Goal: Task Accomplishment & Management: Manage account settings

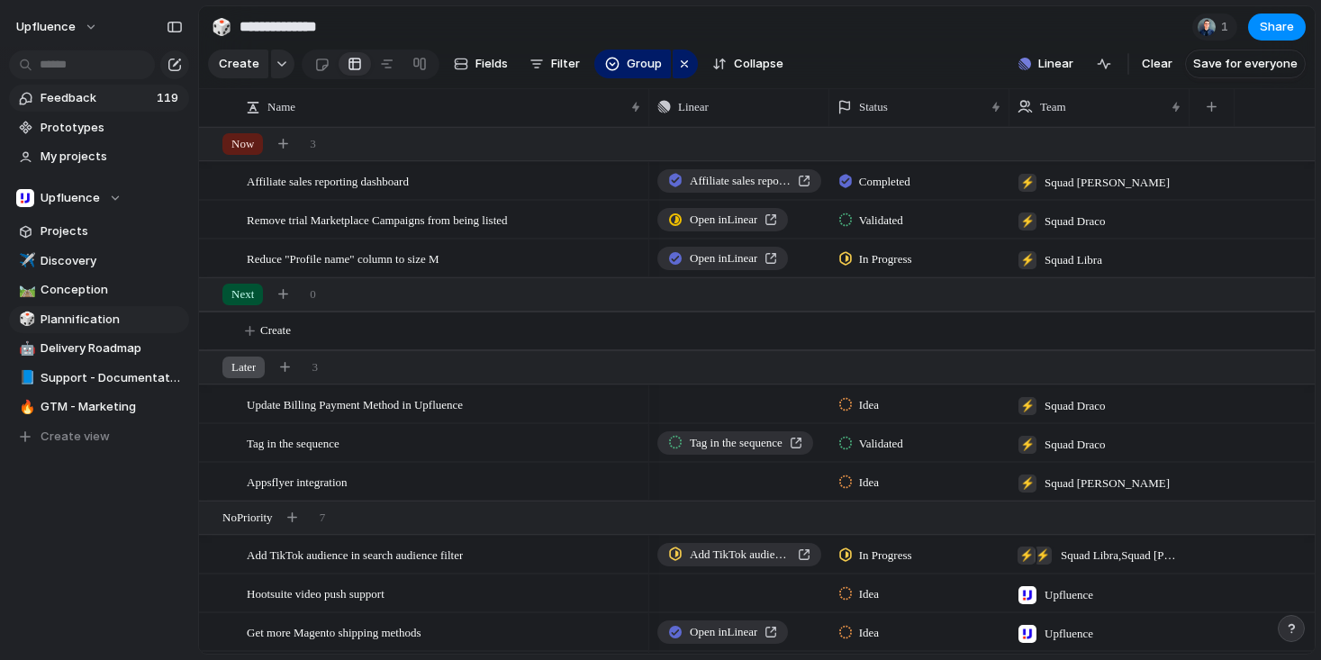
click at [132, 98] on span "Feedback" at bounding box center [96, 98] width 111 height 18
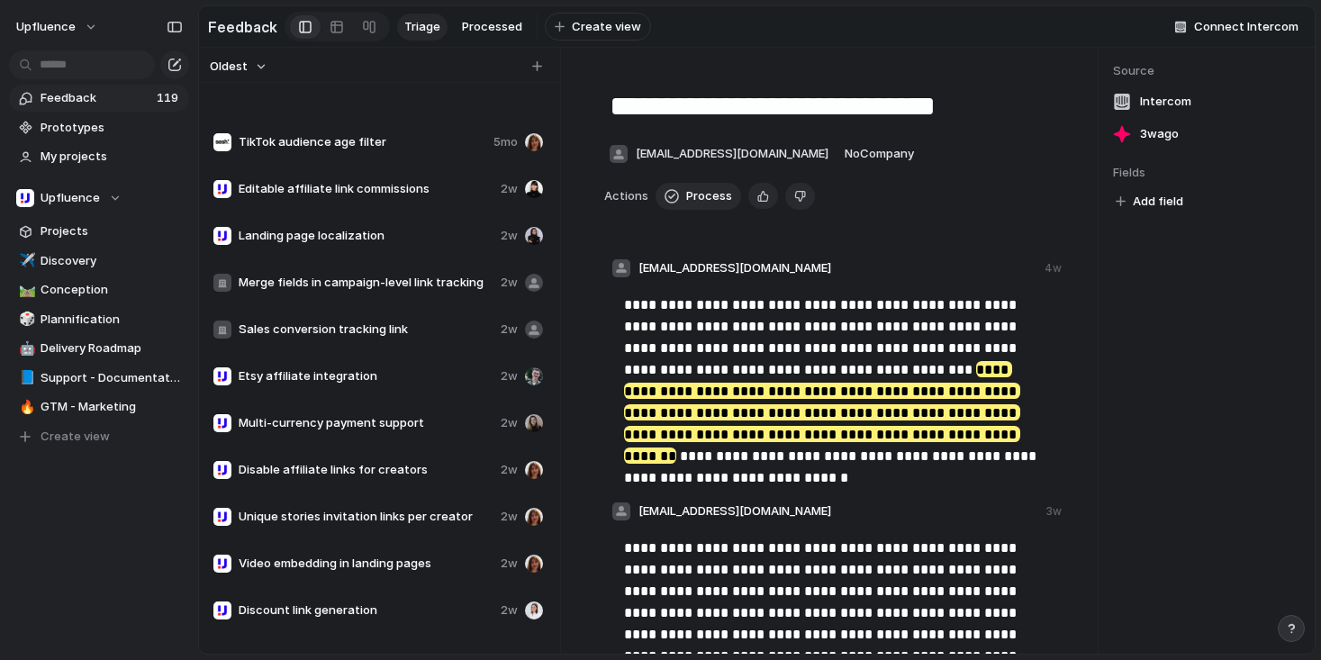
scroll to position [5016, 0]
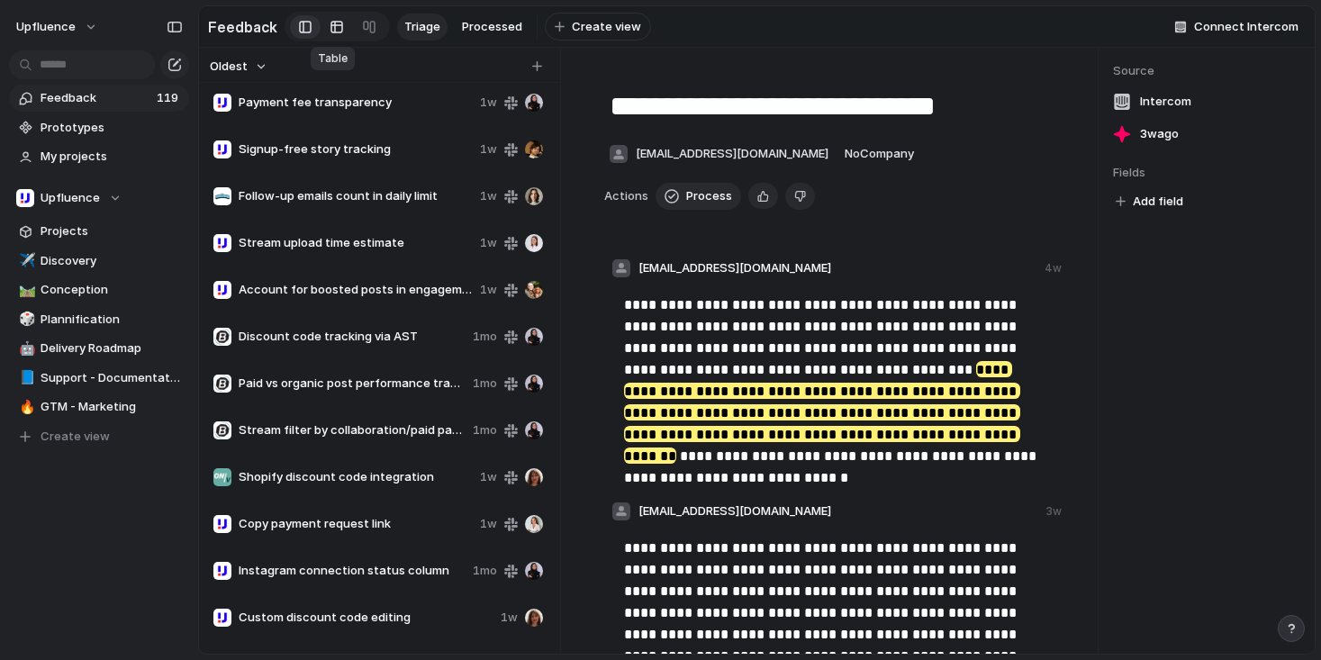
click at [331, 30] on div at bounding box center [337, 27] width 14 height 29
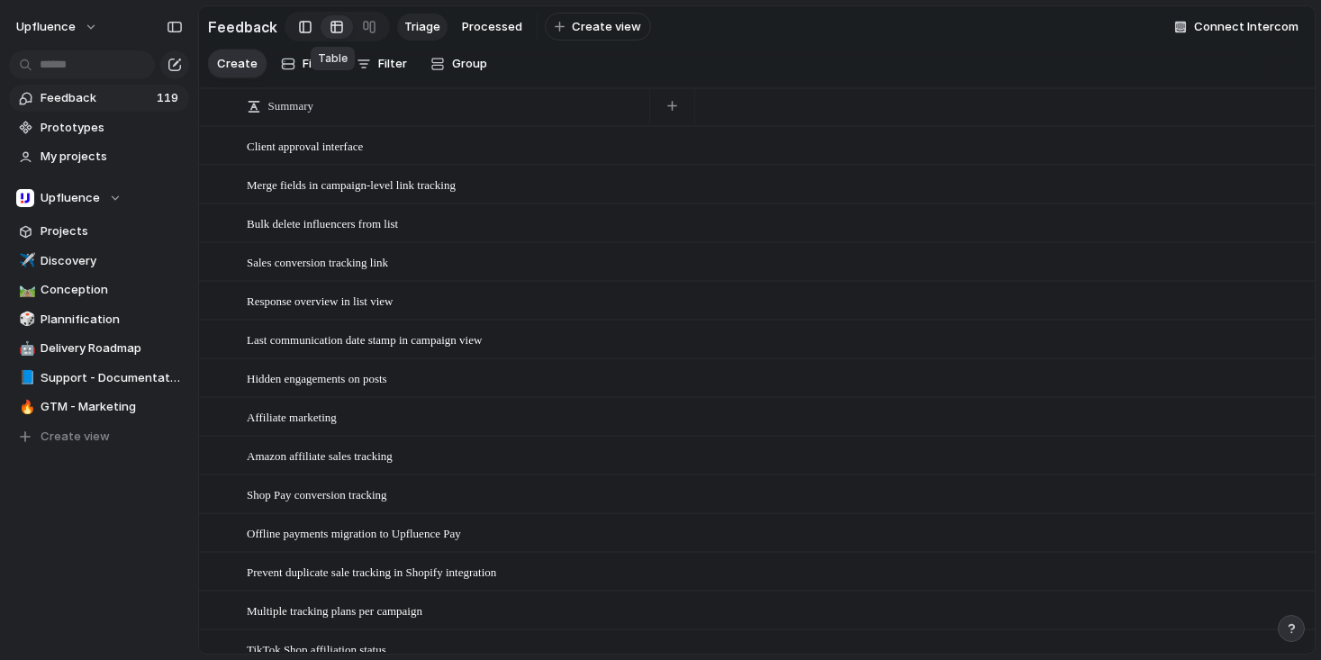
click at [304, 27] on div at bounding box center [305, 27] width 13 height 27
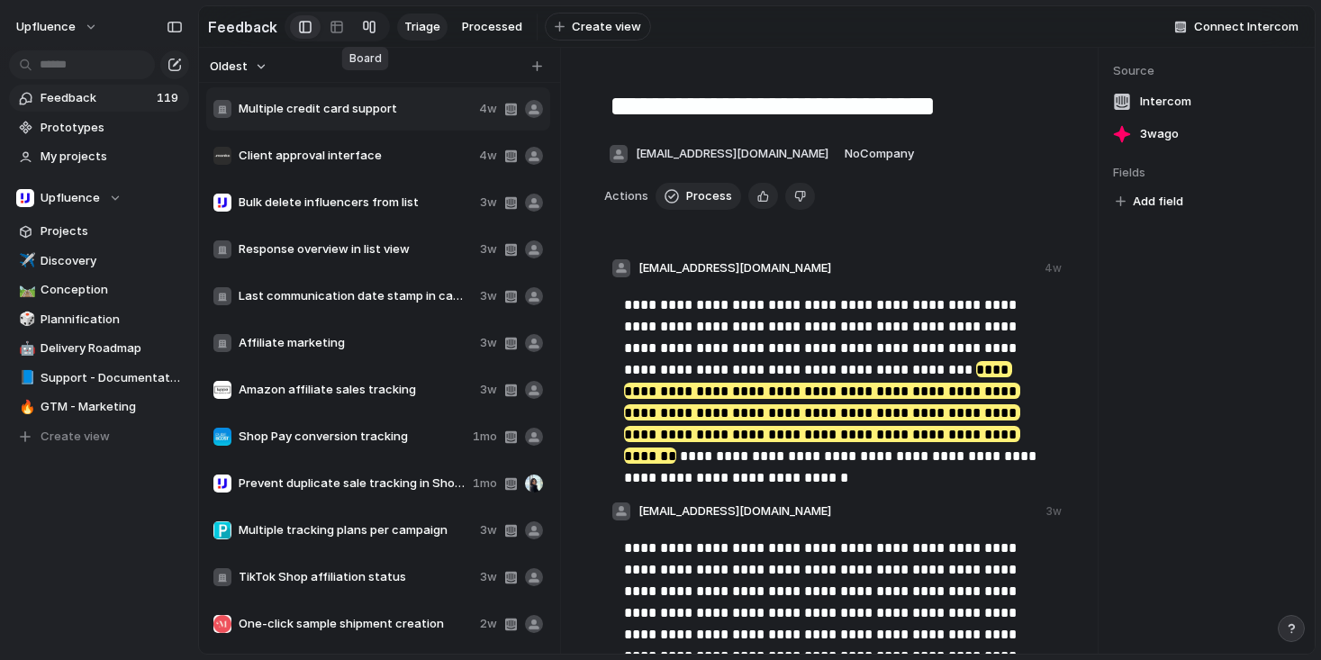
click at [362, 25] on div at bounding box center [369, 27] width 14 height 29
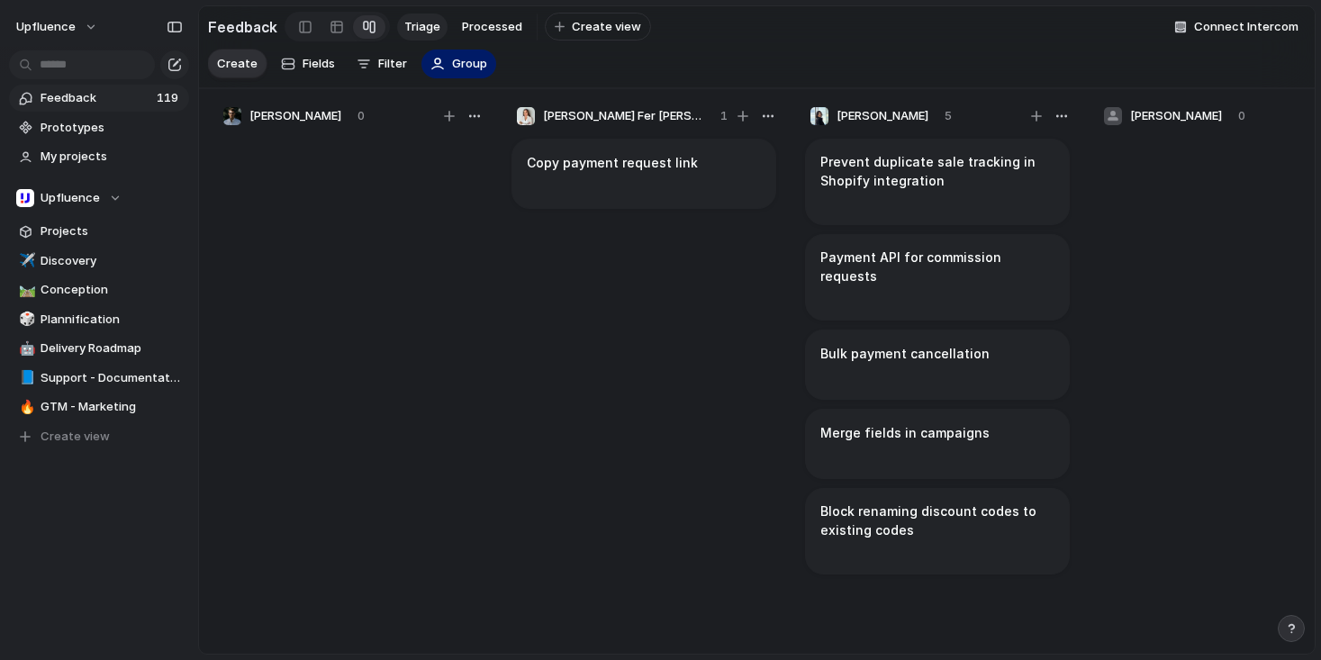
drag, startPoint x: 291, startPoint y: 24, endPoint x: 480, endPoint y: 104, distance: 205.0
click at [479, 88] on header "Feedback Triage Processed To pick up a draggable item, press the space bar. Whi…" at bounding box center [757, 47] width 1116 height 82
click at [393, 73] on span "Filter" at bounding box center [392, 64] width 29 height 18
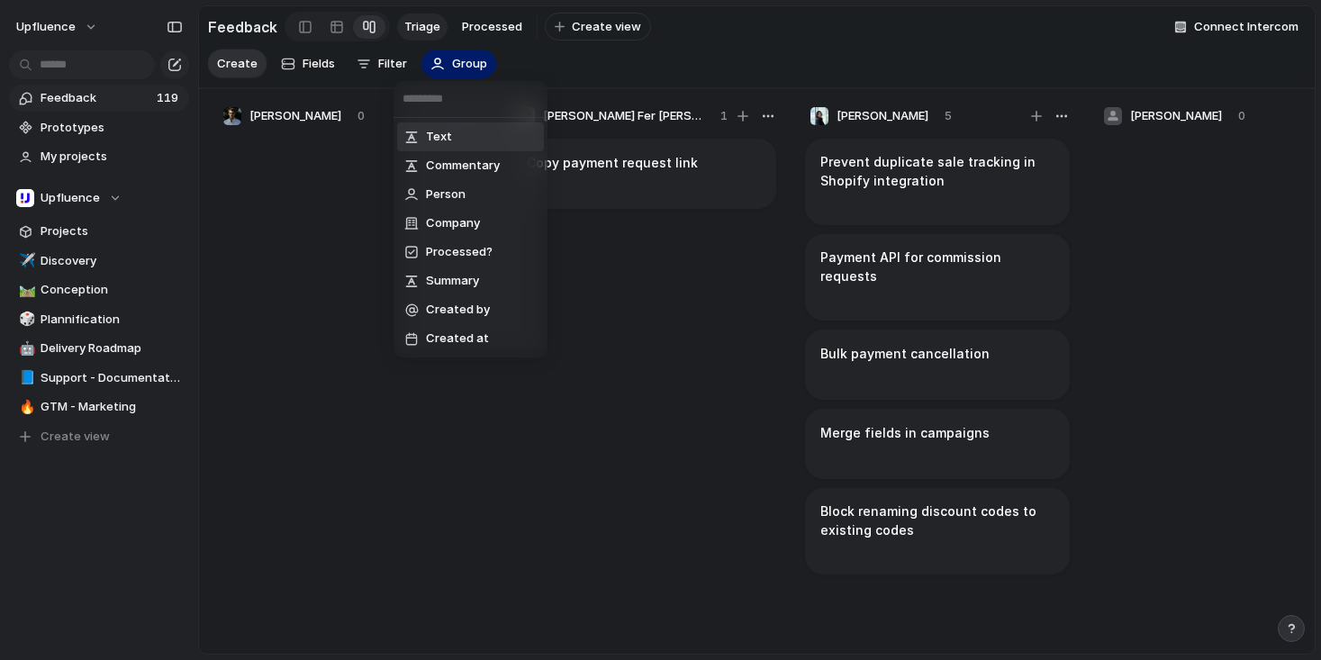
click at [452, 74] on div "Text Commentary Person Company Processed? Summary Created by Created at" at bounding box center [660, 330] width 1321 height 660
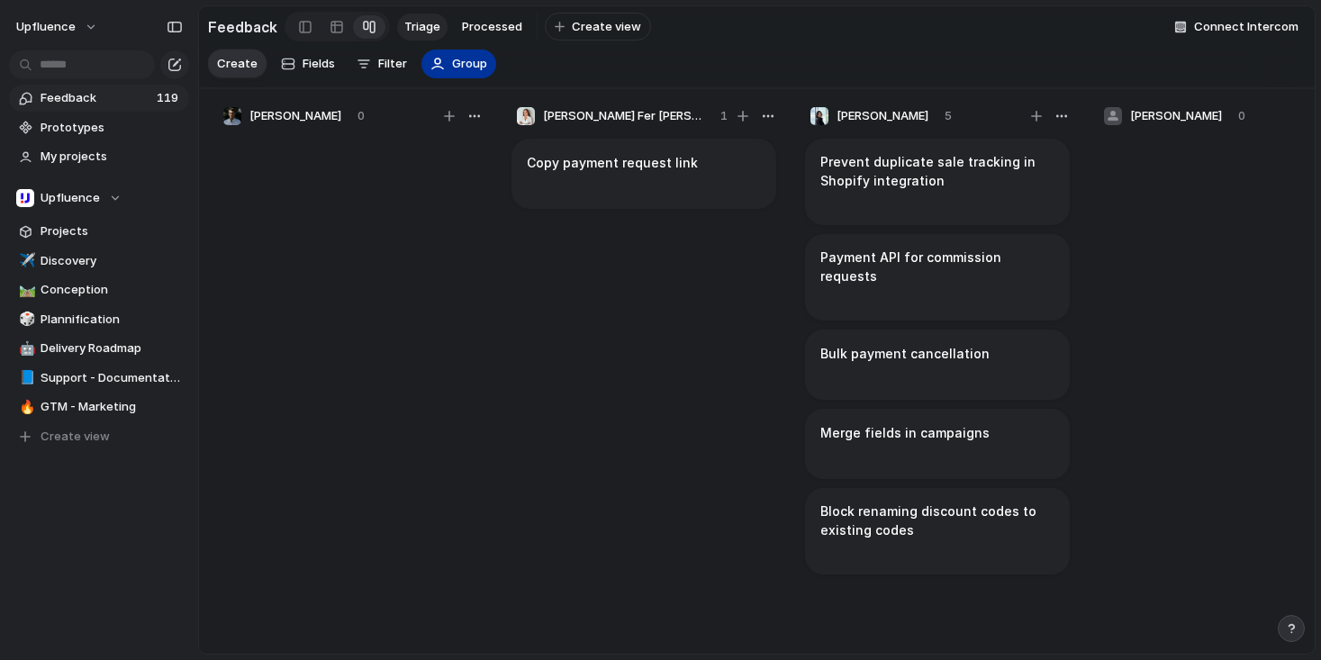
click at [459, 72] on span "Group" at bounding box center [469, 64] width 35 height 18
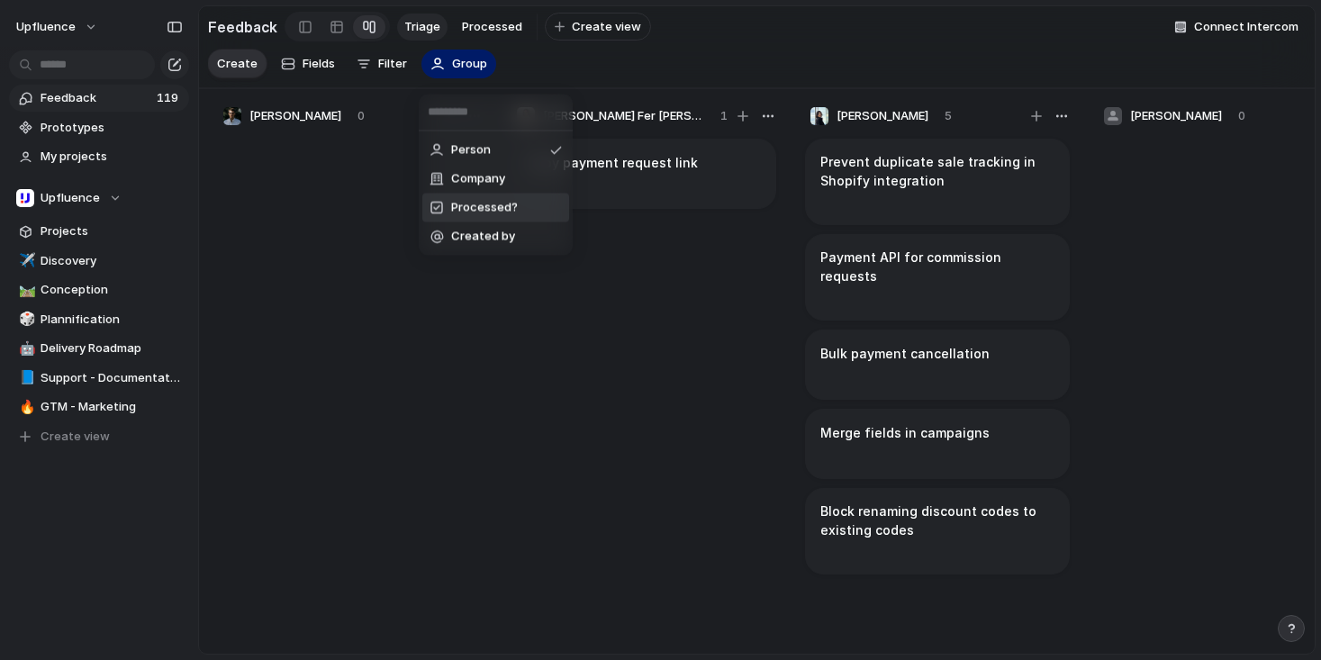
click at [496, 202] on span "Processed?" at bounding box center [484, 208] width 67 height 18
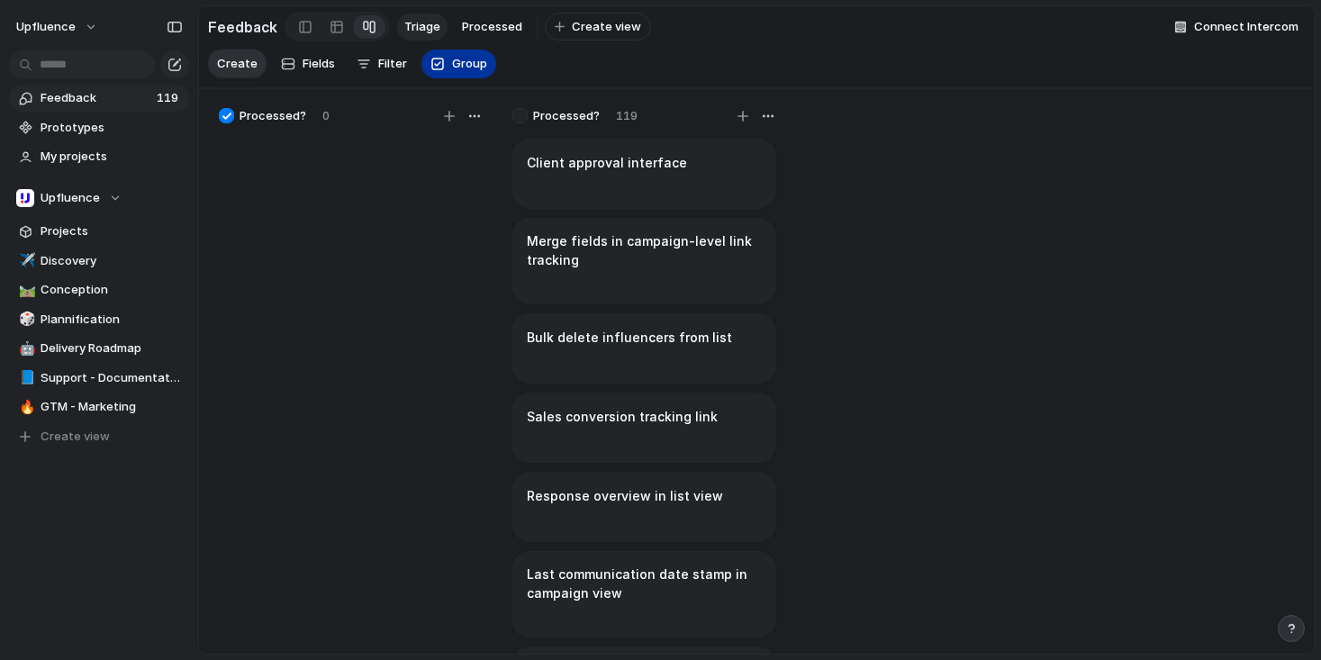
click at [456, 68] on span "Group" at bounding box center [469, 64] width 35 height 18
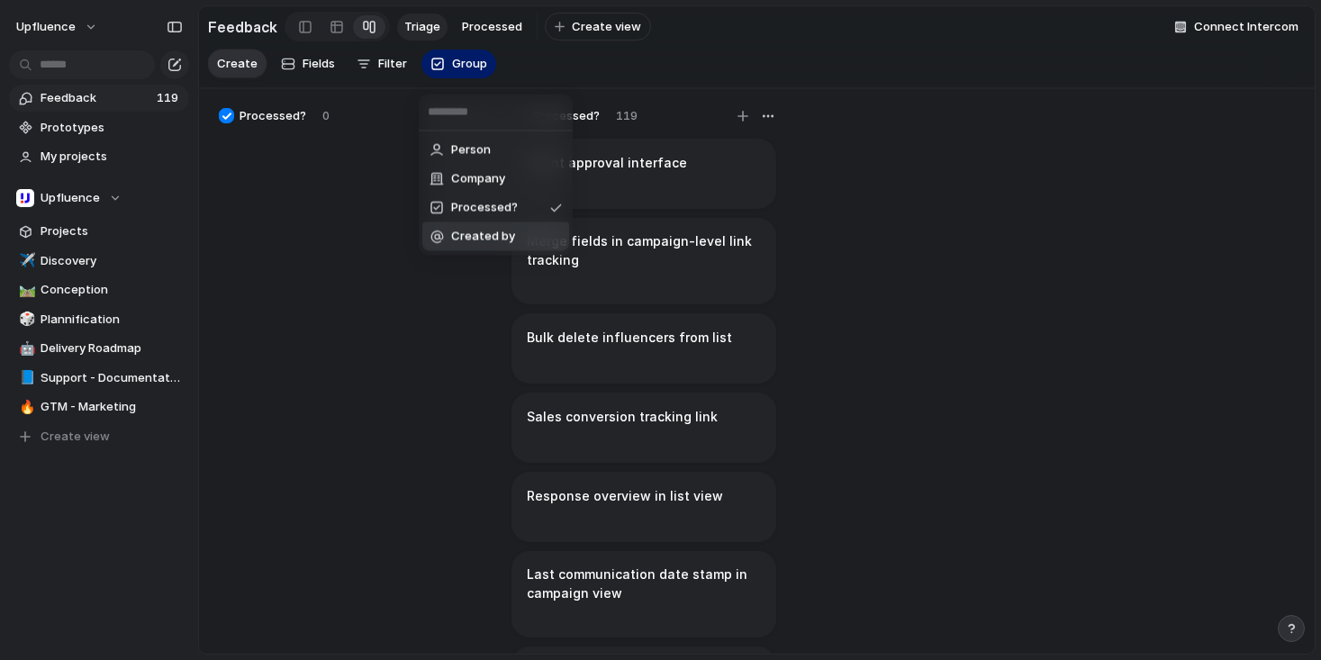
click at [474, 239] on span "Created by" at bounding box center [483, 237] width 64 height 18
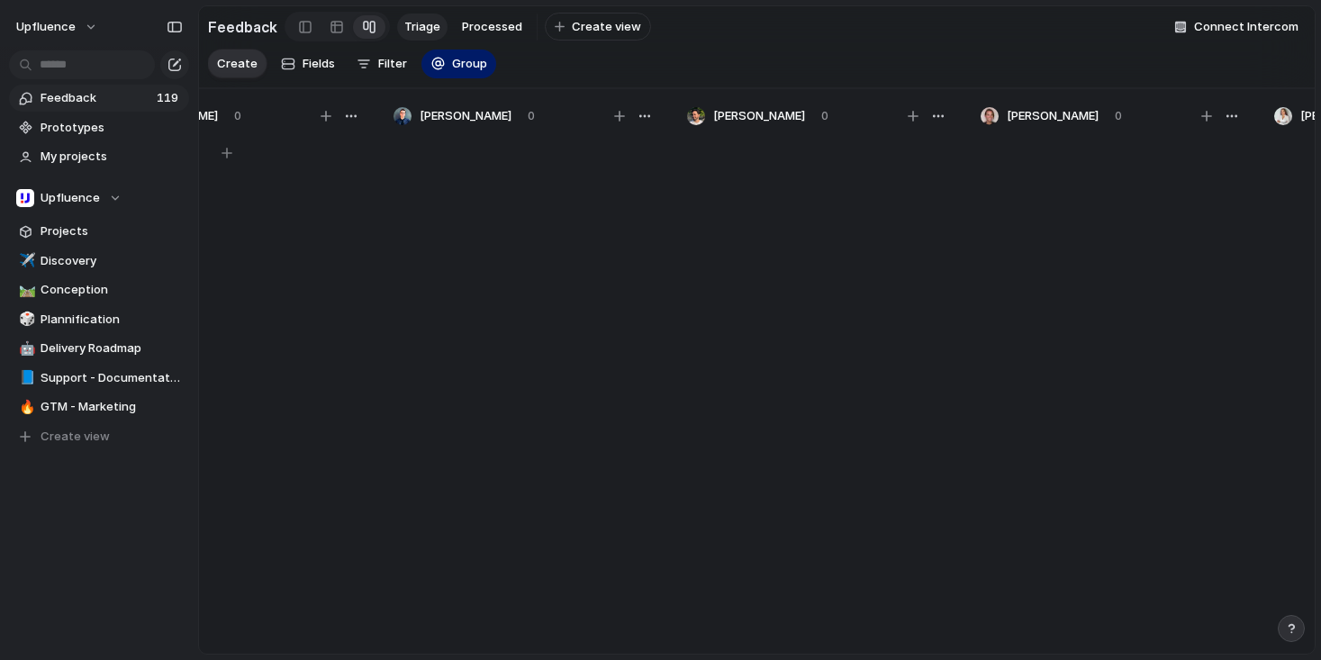
scroll to position [0, 220]
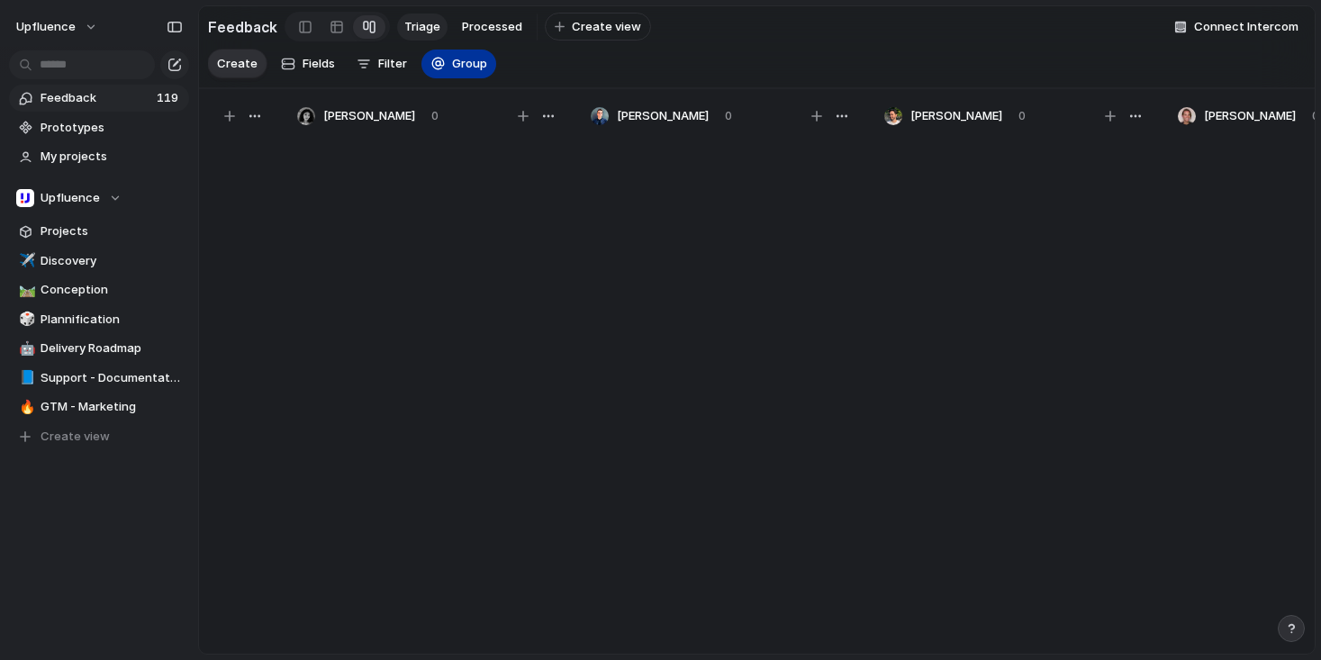
click at [474, 78] on button "Group" at bounding box center [458, 64] width 75 height 29
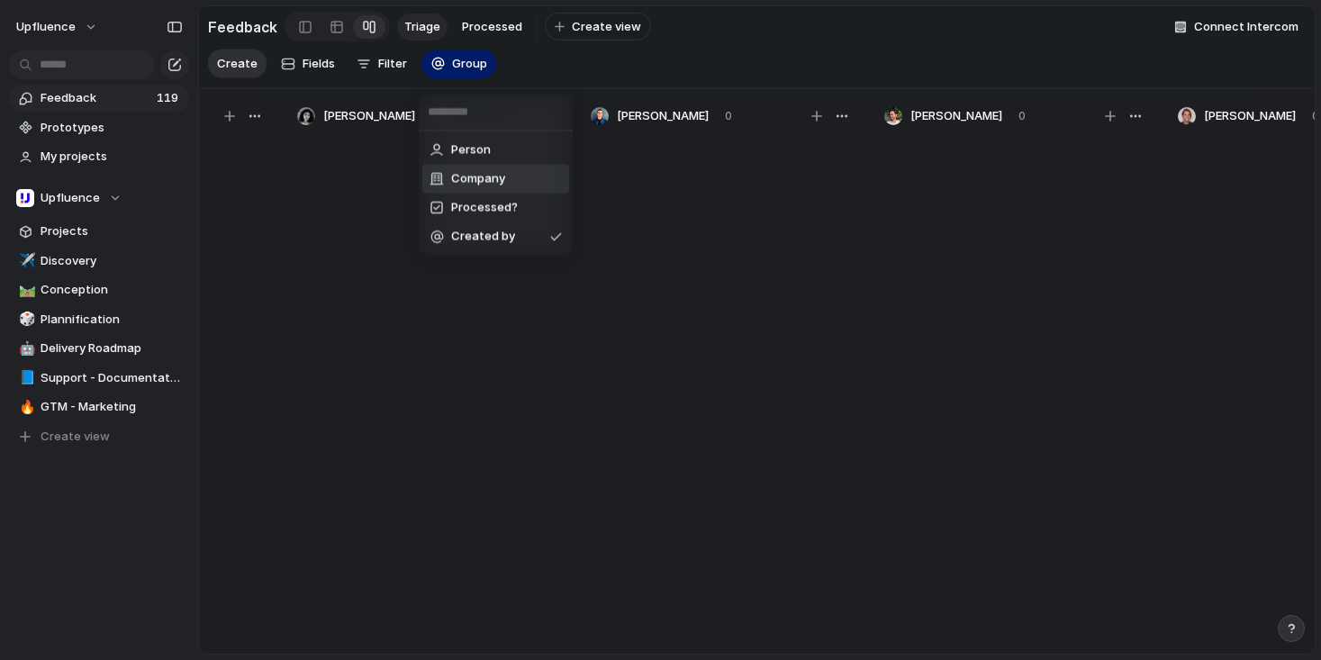
click at [504, 184] on span "Company" at bounding box center [478, 179] width 54 height 18
click at [471, 73] on span "Group" at bounding box center [469, 64] width 35 height 18
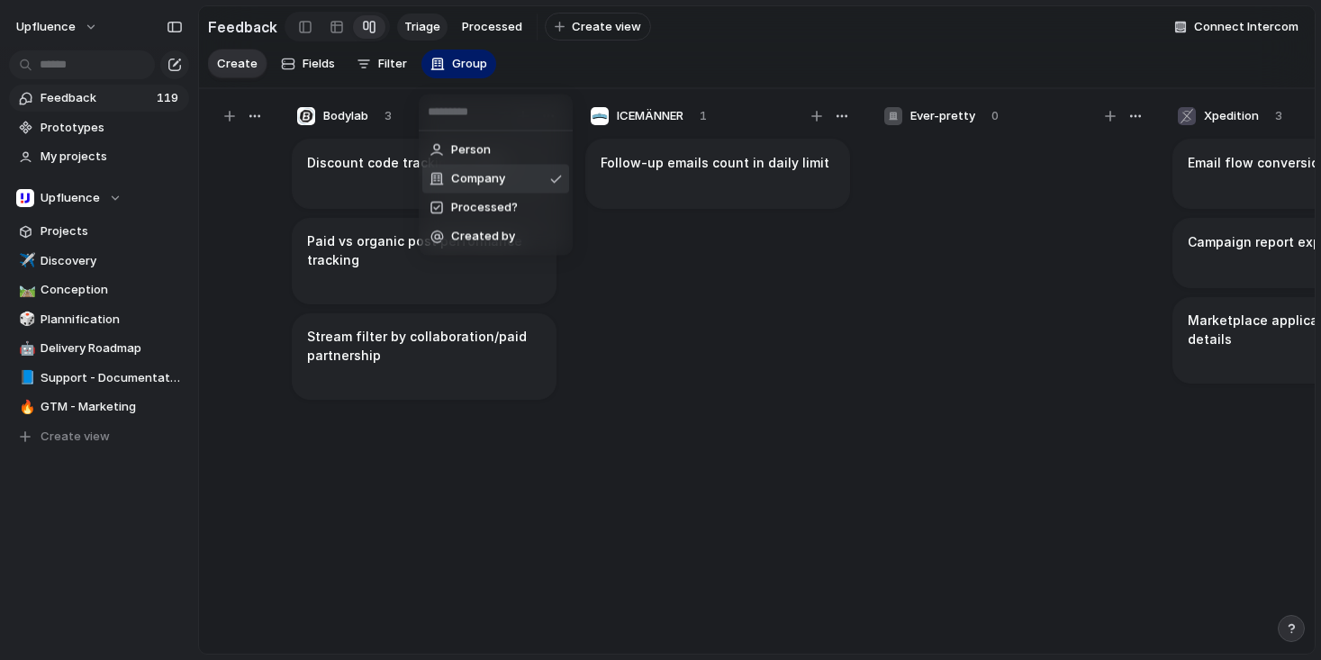
click at [775, 300] on div "Person Company Processed? Created by" at bounding box center [660, 330] width 1321 height 660
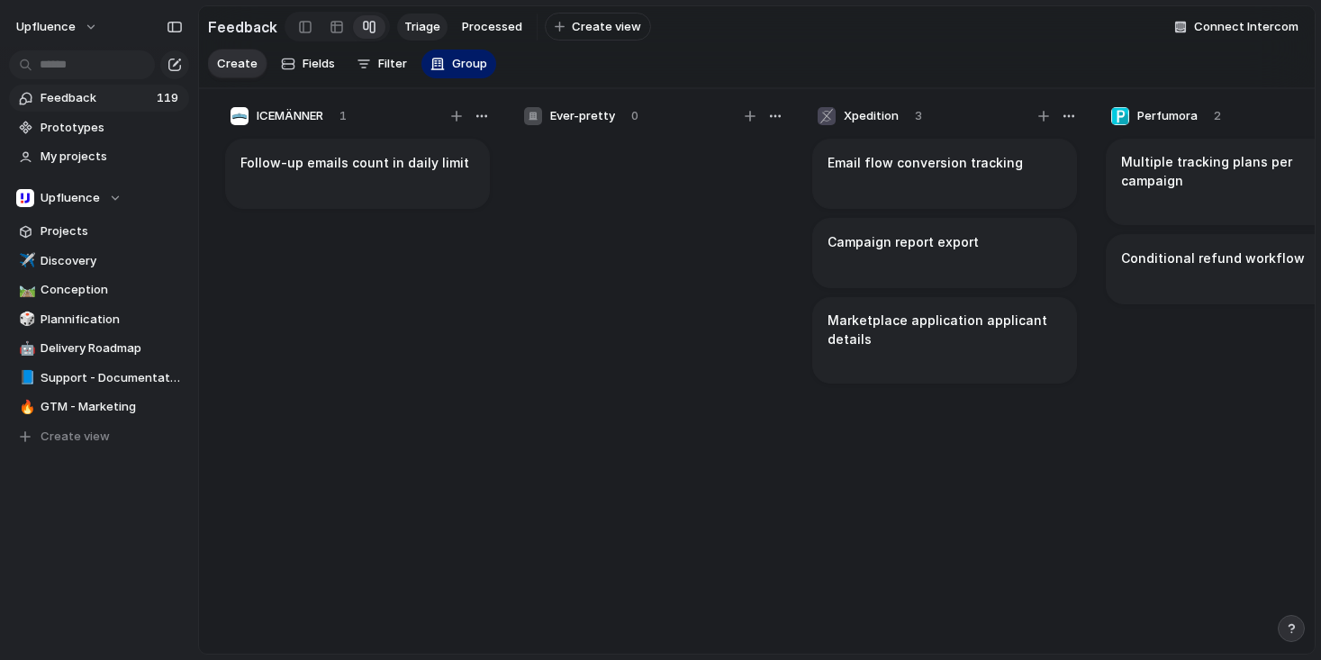
scroll to position [0, 609]
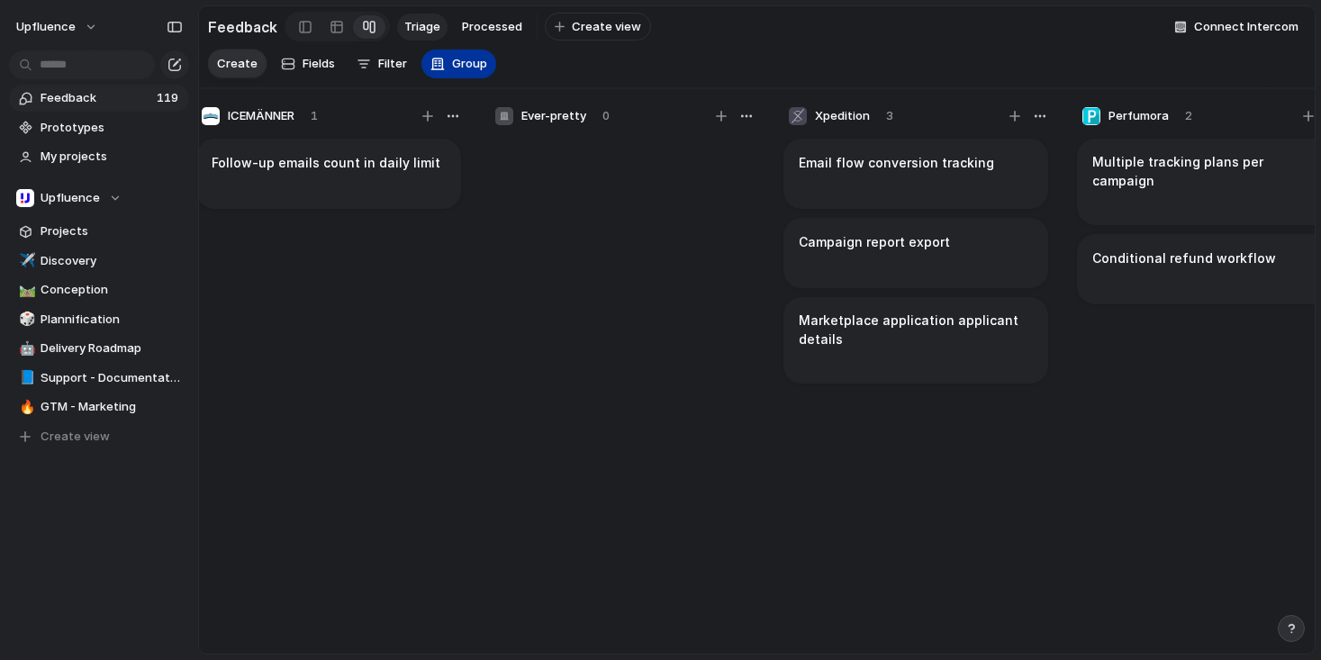
click at [470, 73] on span "Group" at bounding box center [469, 64] width 35 height 18
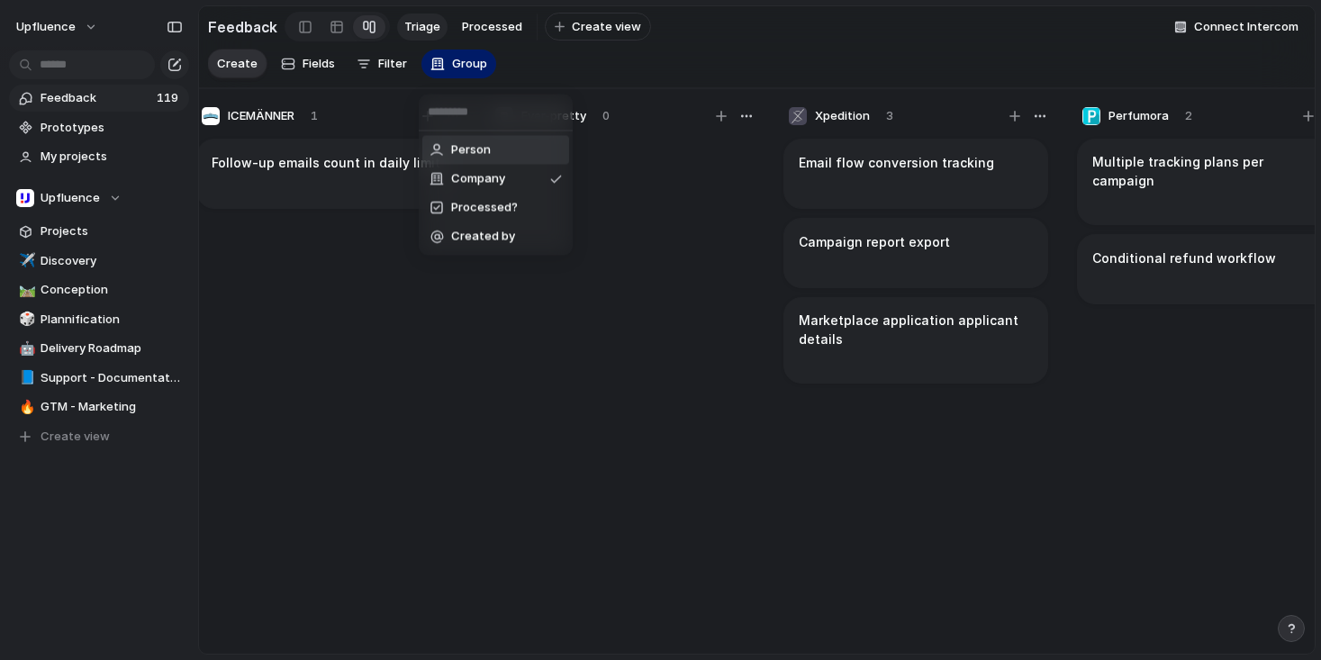
click at [334, 32] on div "Person Company Processed? Created by" at bounding box center [660, 330] width 1321 height 660
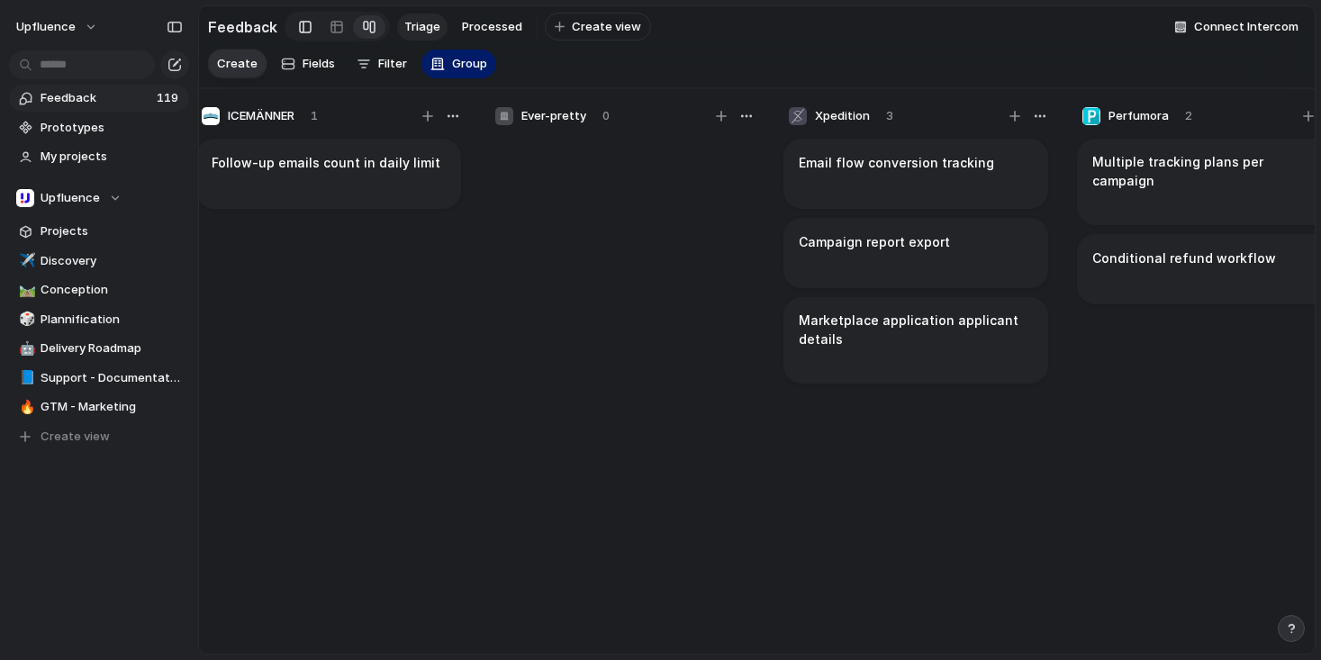
click at [301, 29] on div at bounding box center [305, 27] width 13 height 27
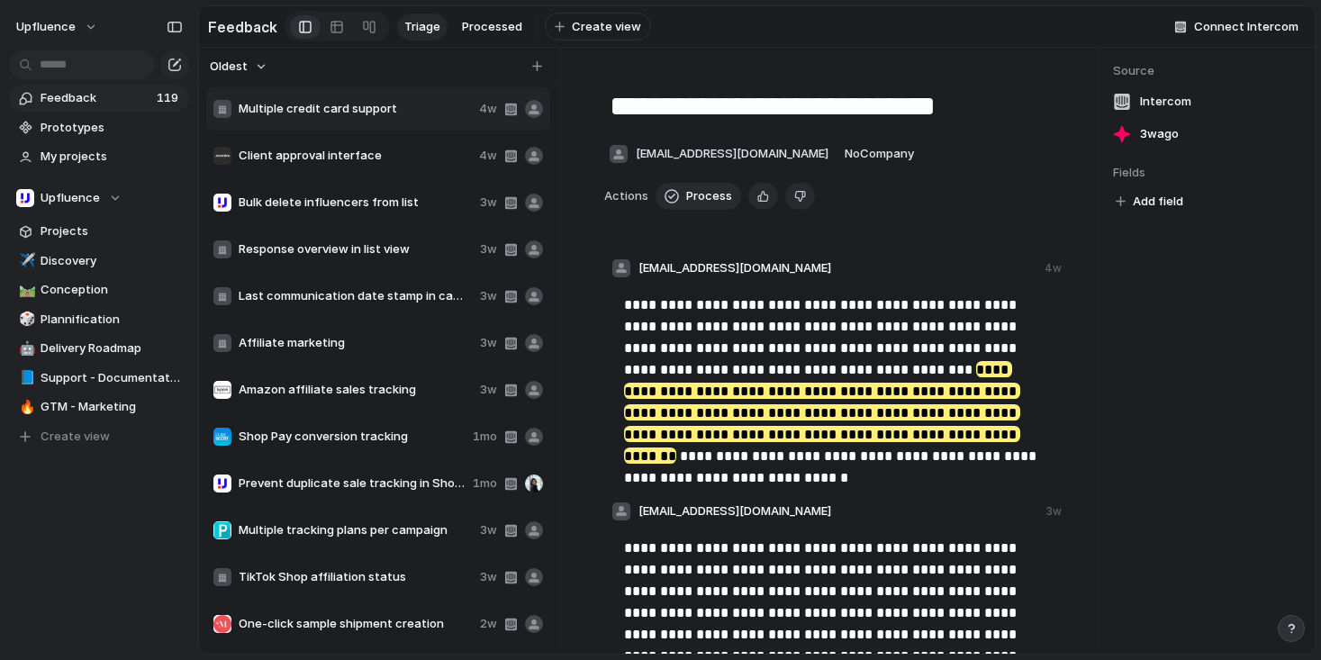
click at [258, 77] on button "Oldest" at bounding box center [238, 66] width 63 height 23
click at [261, 116] on li "Newest" at bounding box center [263, 113] width 103 height 29
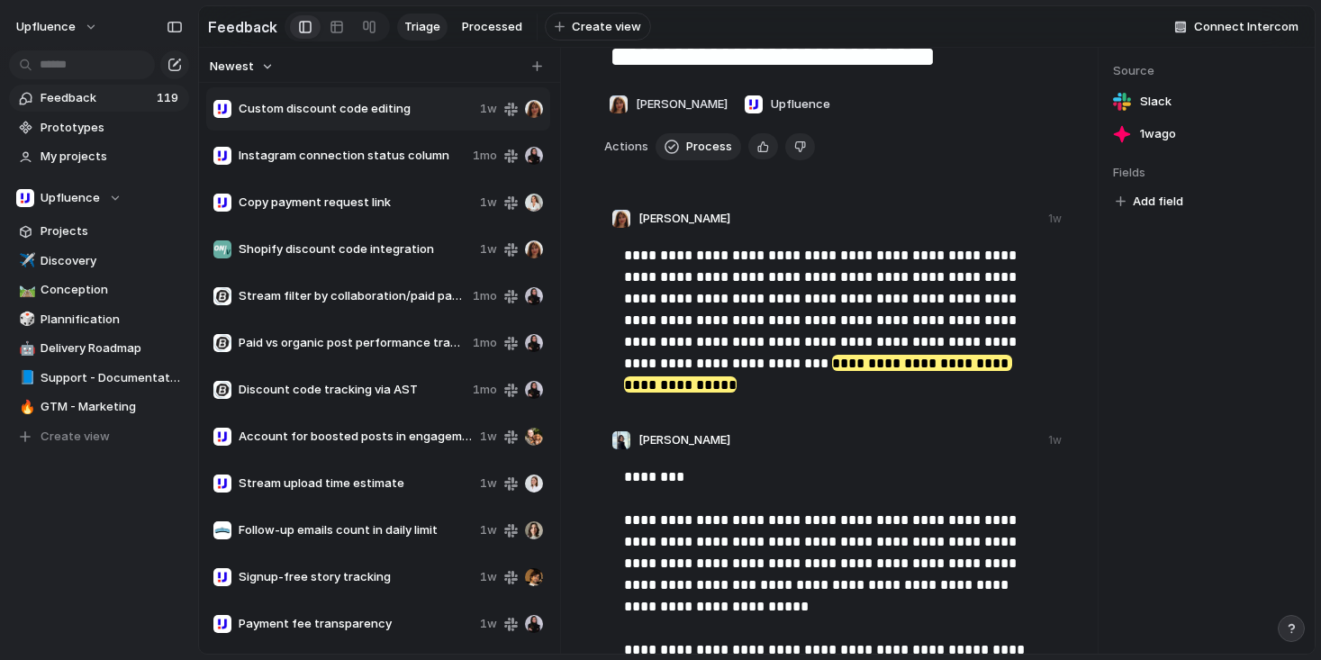
scroll to position [53, 0]
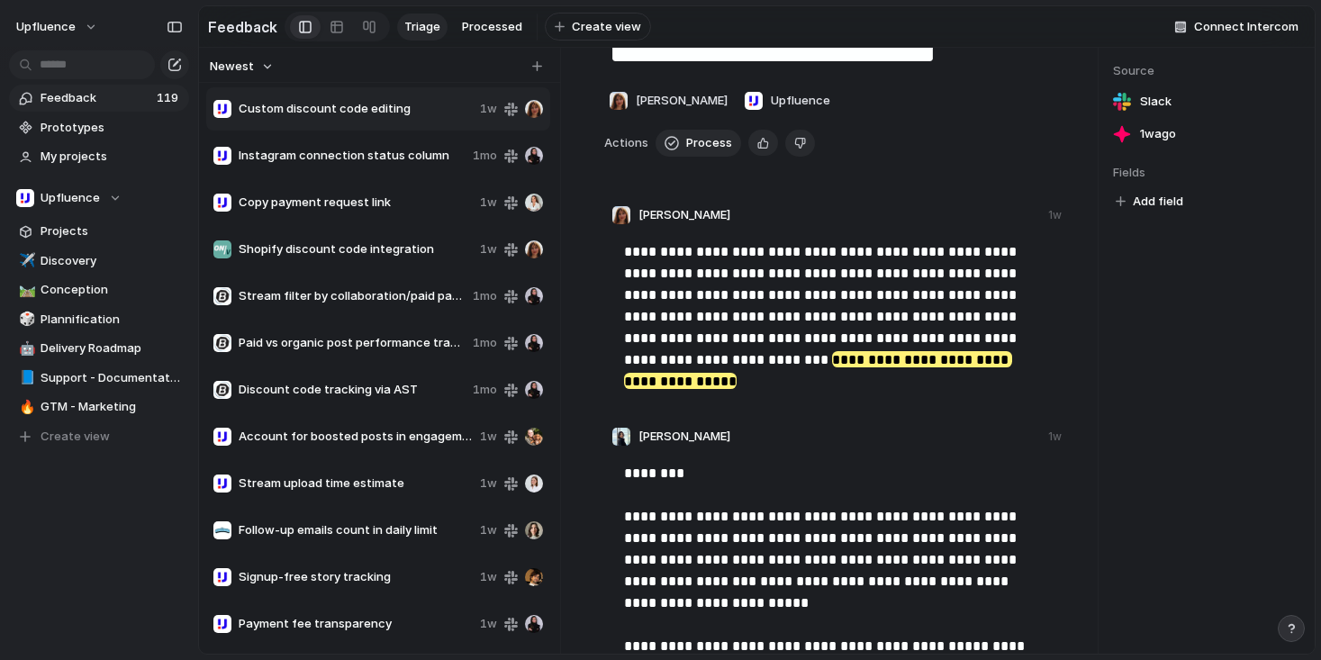
click at [833, 372] on mark "**********" at bounding box center [818, 370] width 388 height 38
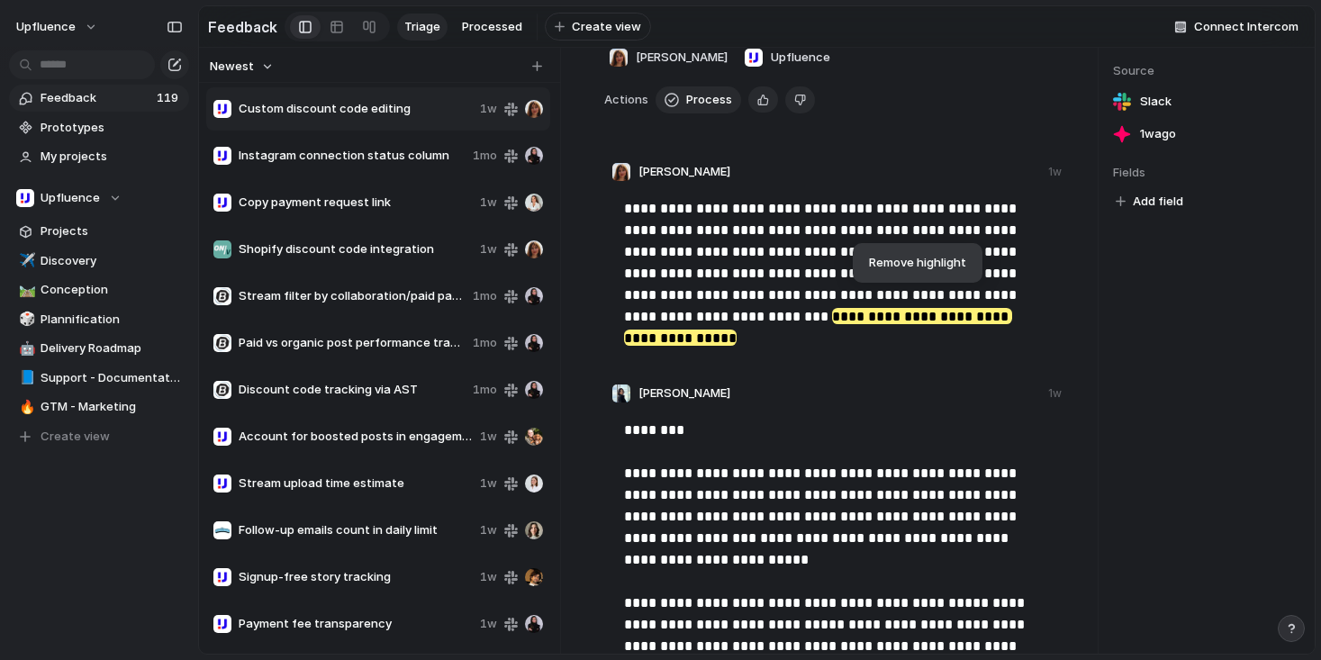
scroll to position [151, 0]
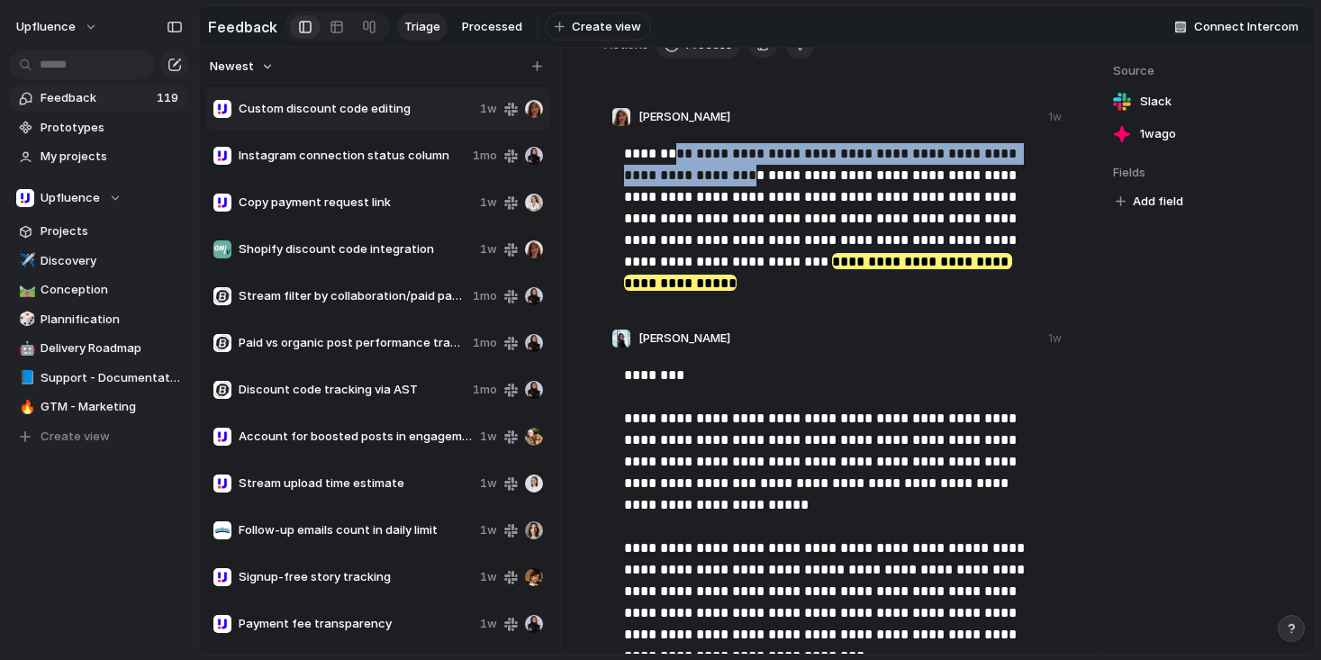
drag, startPoint x: 673, startPoint y: 158, endPoint x: 787, endPoint y: 178, distance: 116.2
click at [789, 178] on p "**********" at bounding box center [834, 218] width 421 height 151
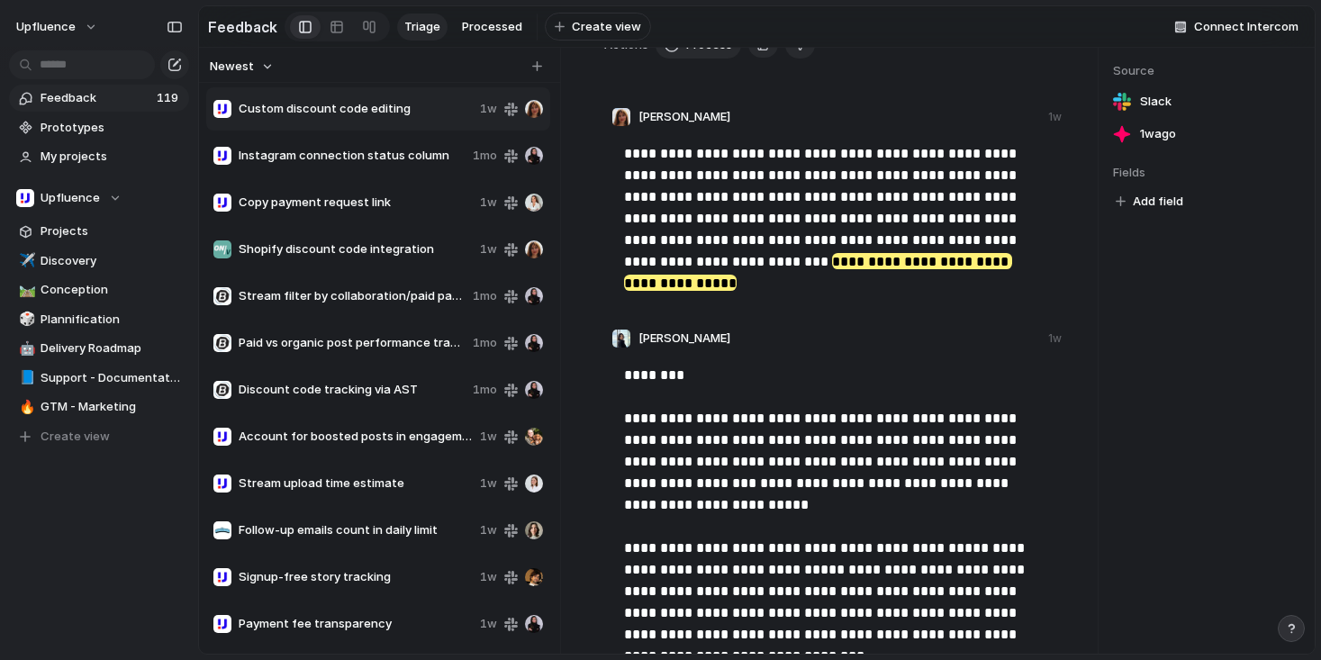
click at [779, 179] on p "**********" at bounding box center [834, 218] width 421 height 151
drag, startPoint x: 932, startPoint y: 231, endPoint x: 814, endPoint y: 220, distance: 118.5
click at [814, 220] on p "**********" at bounding box center [834, 218] width 421 height 151
click at [799, 214] on p "**********" at bounding box center [834, 218] width 421 height 151
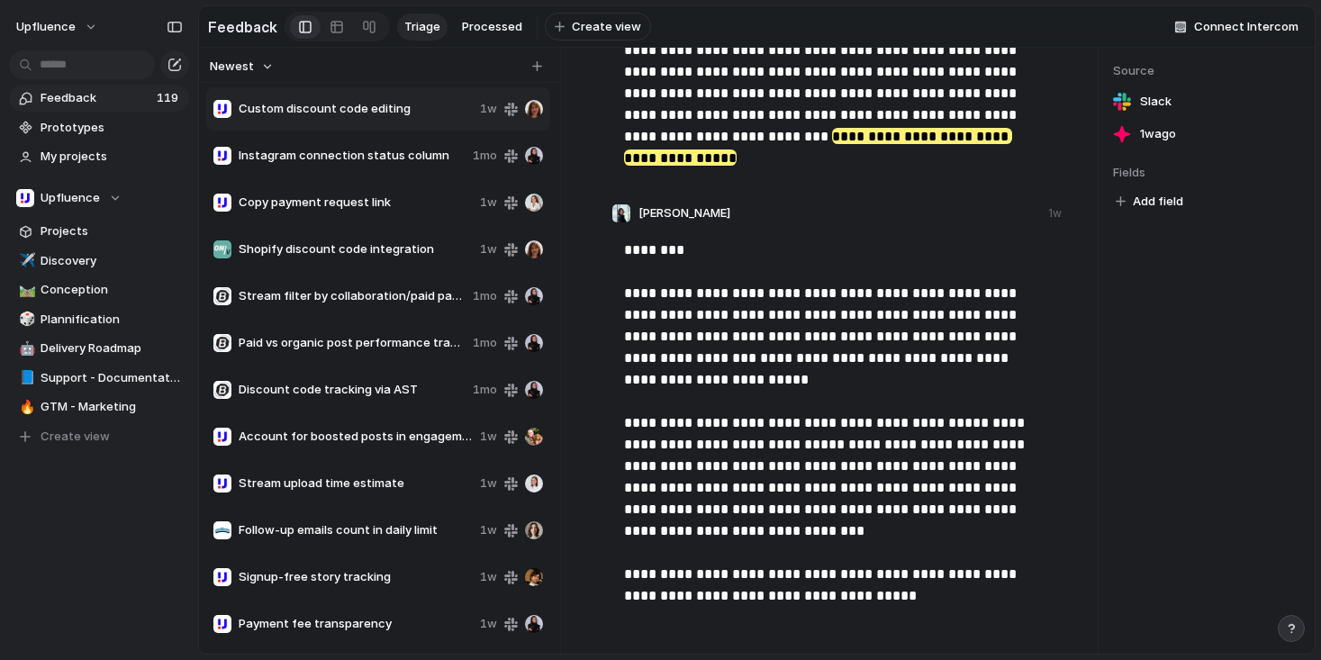
scroll to position [279, 0]
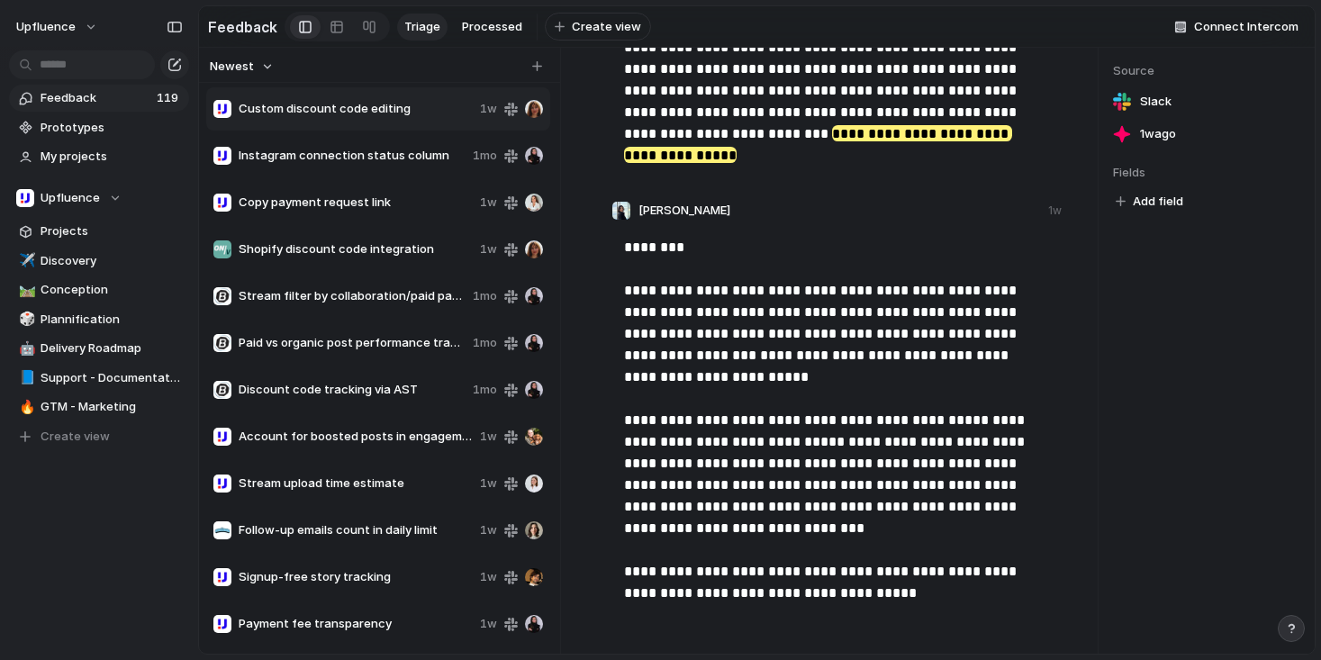
click at [858, 148] on mark "**********" at bounding box center [818, 144] width 388 height 38
click at [917, 105] on button "Remove highlight" at bounding box center [941, 106] width 119 height 29
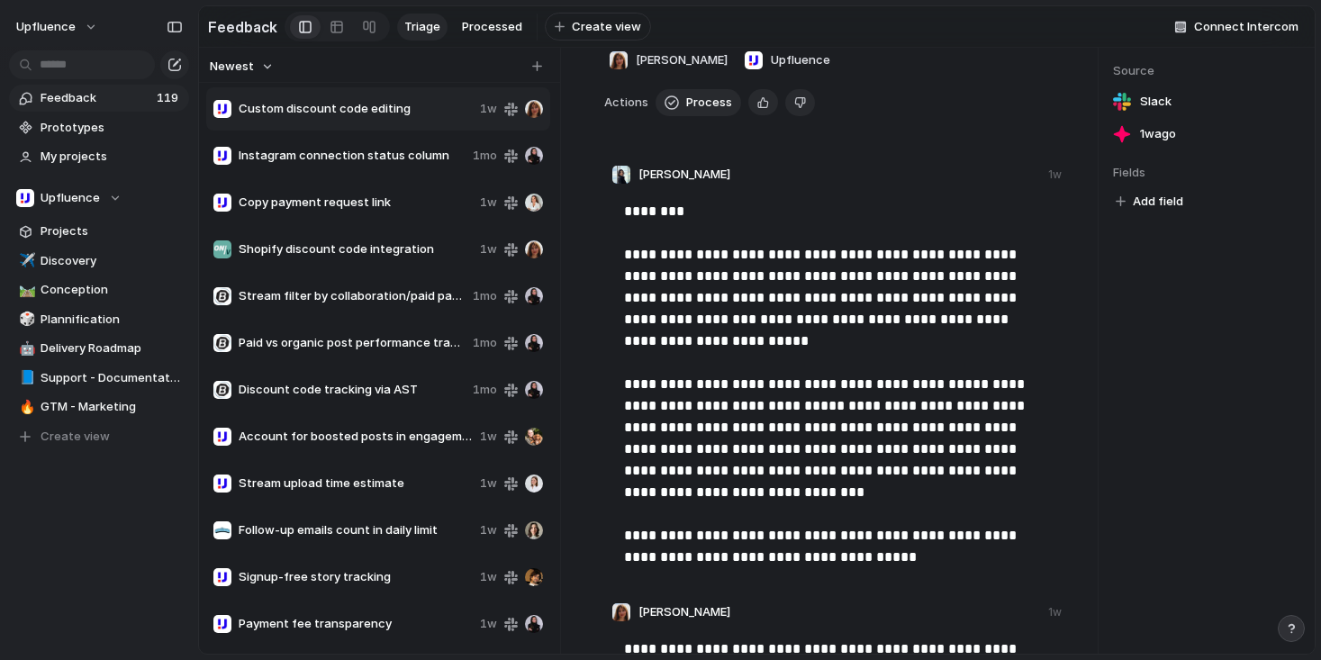
scroll to position [77, 0]
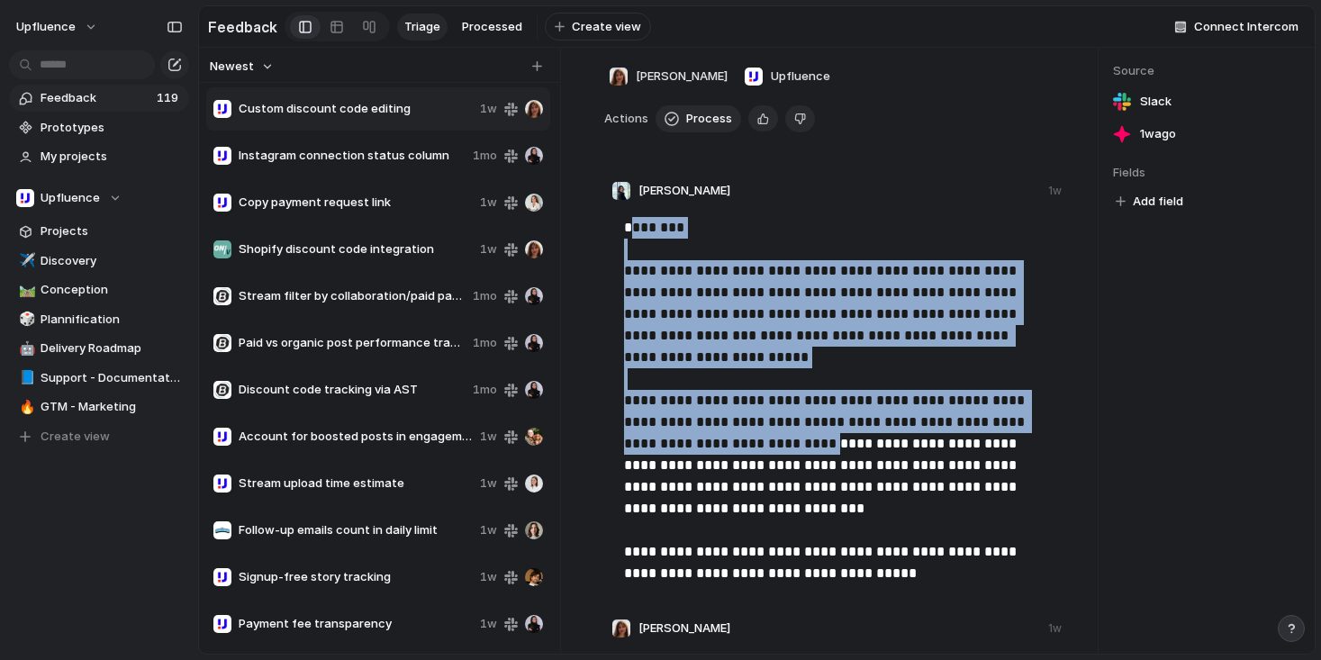
drag, startPoint x: 634, startPoint y: 229, endPoint x: 860, endPoint y: 445, distance: 312.7
click at [862, 445] on p "**********" at bounding box center [834, 400] width 421 height 367
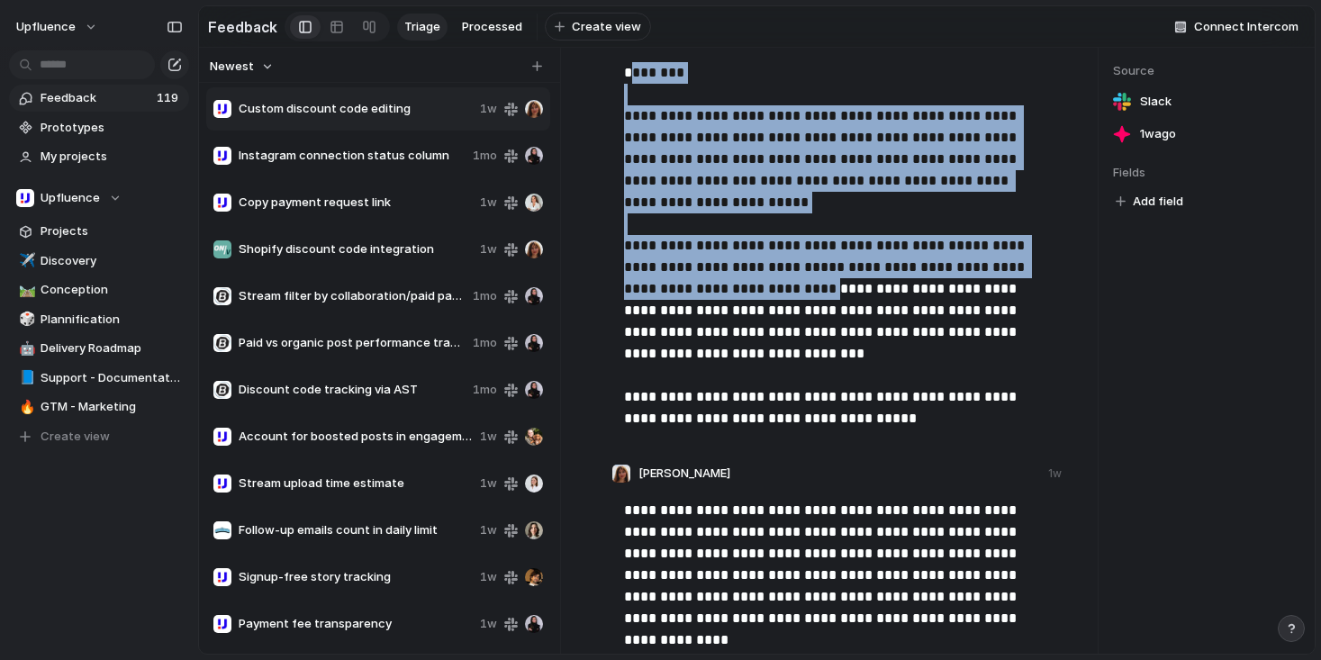
scroll to position [400, 0]
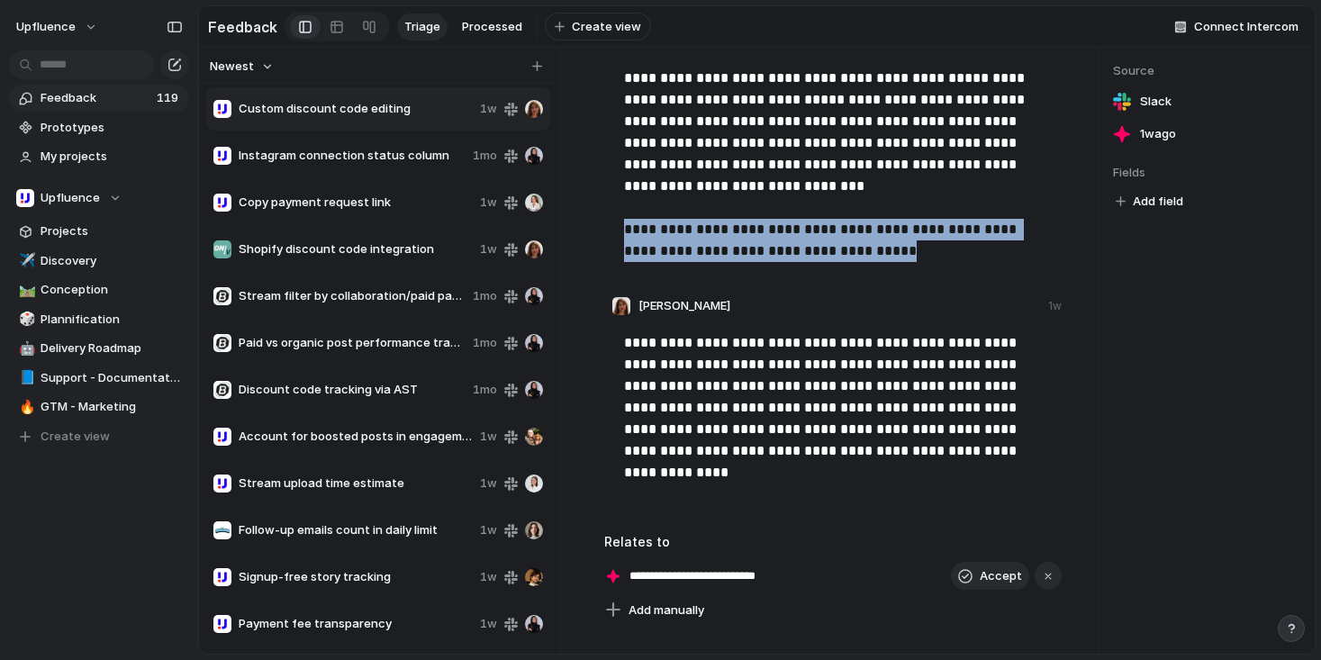
drag, startPoint x: 899, startPoint y: 249, endPoint x: 610, endPoint y: 241, distance: 289.1
click at [610, 241] on div "**********" at bounding box center [835, 86] width 455 height 400
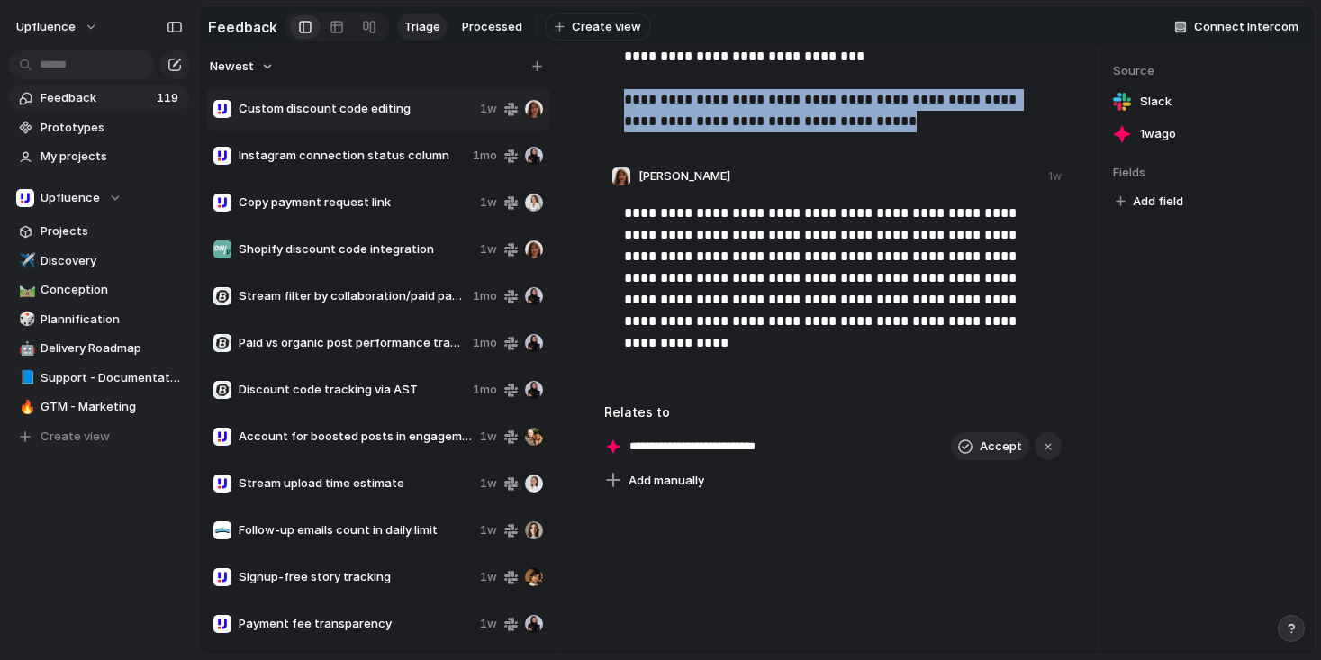
scroll to position [544, 0]
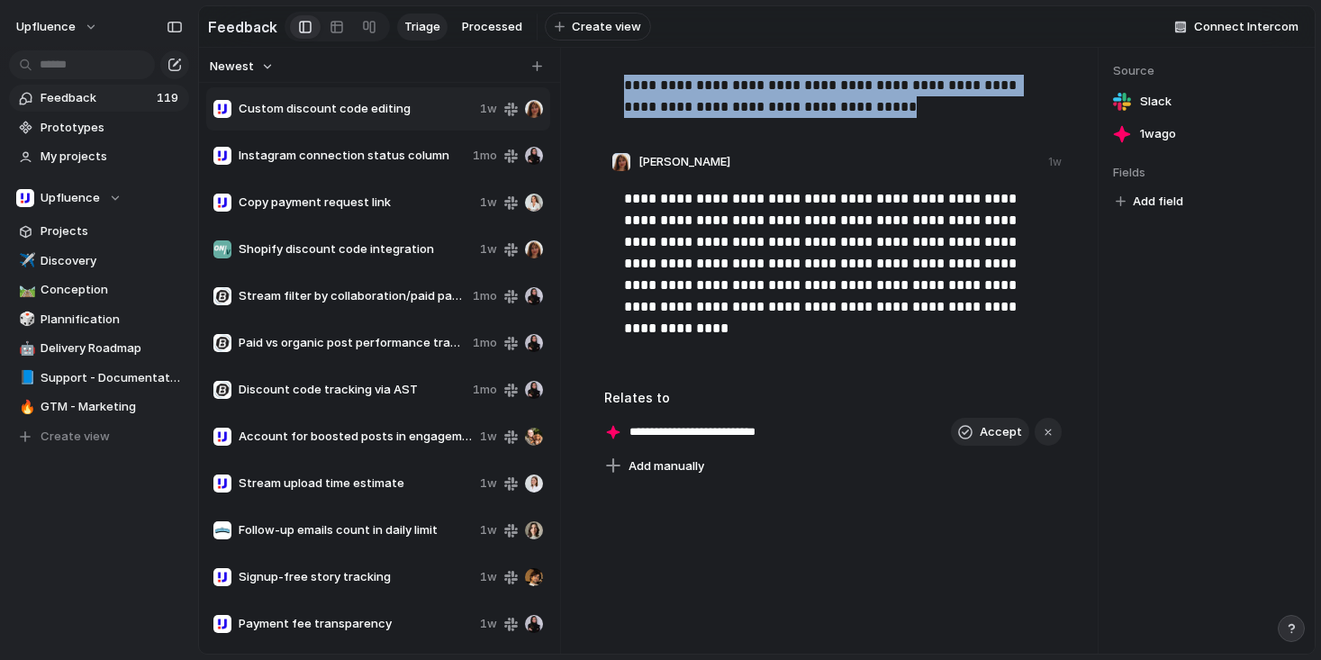
click at [855, 473] on div "Add manually" at bounding box center [833, 466] width 458 height 25
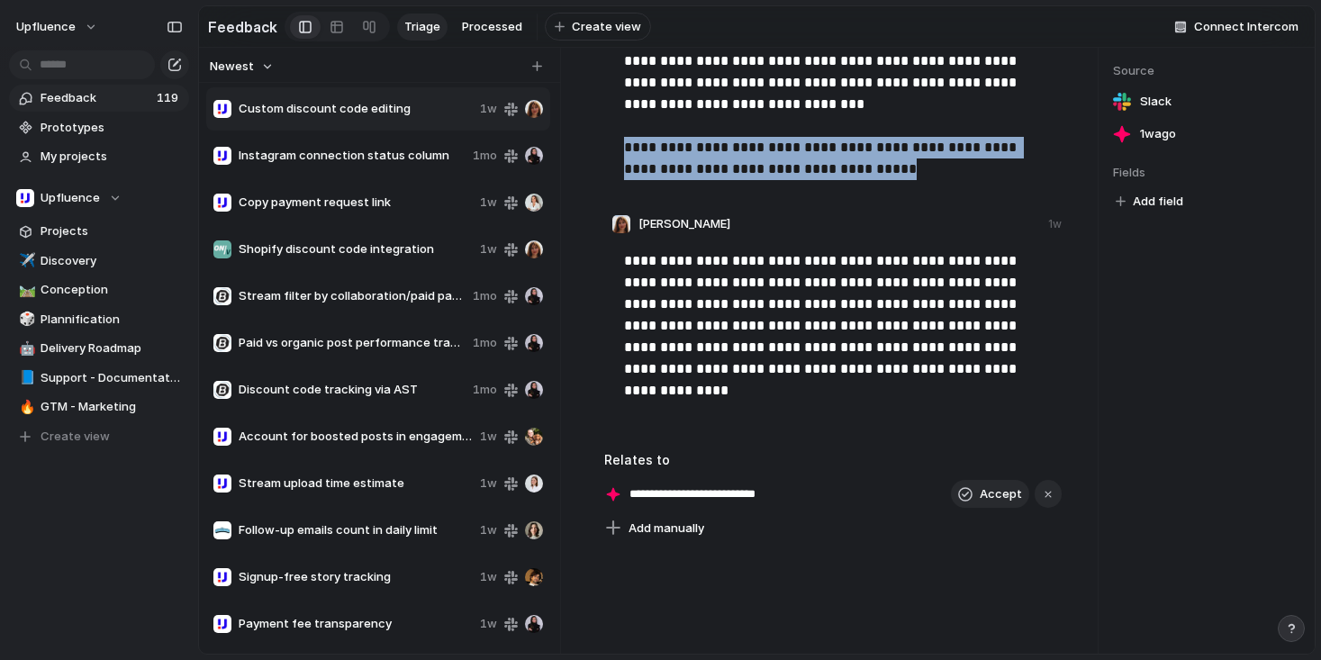
scroll to position [447, 0]
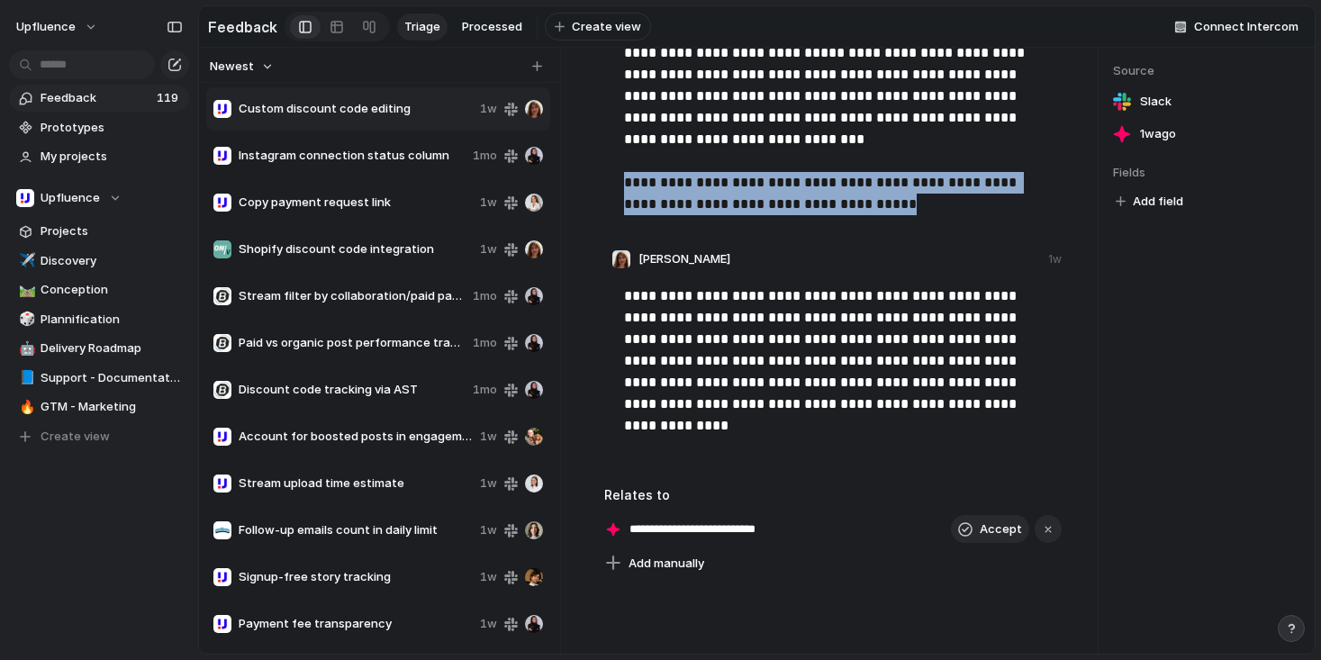
click at [417, 165] on span "Instagram connection status column" at bounding box center [352, 156] width 227 height 18
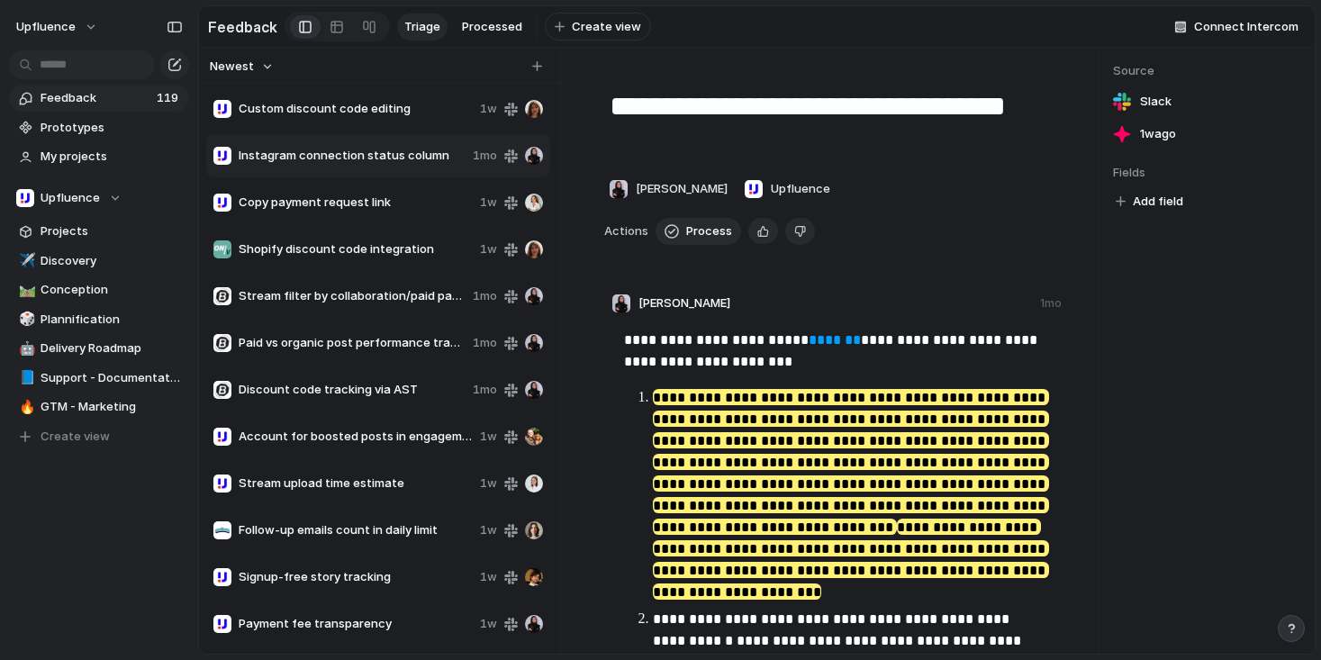
click at [382, 212] on span "Copy payment request link" at bounding box center [356, 203] width 234 height 18
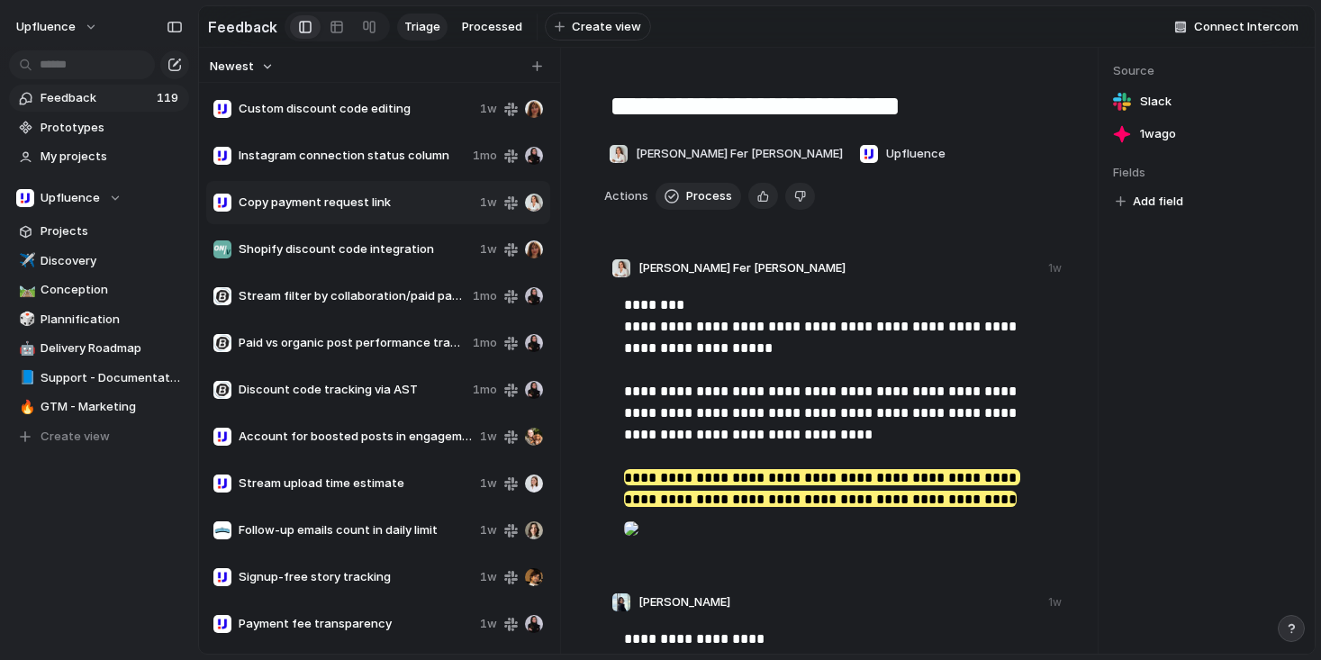
click at [366, 258] on span "Shopify discount code integration" at bounding box center [356, 249] width 234 height 18
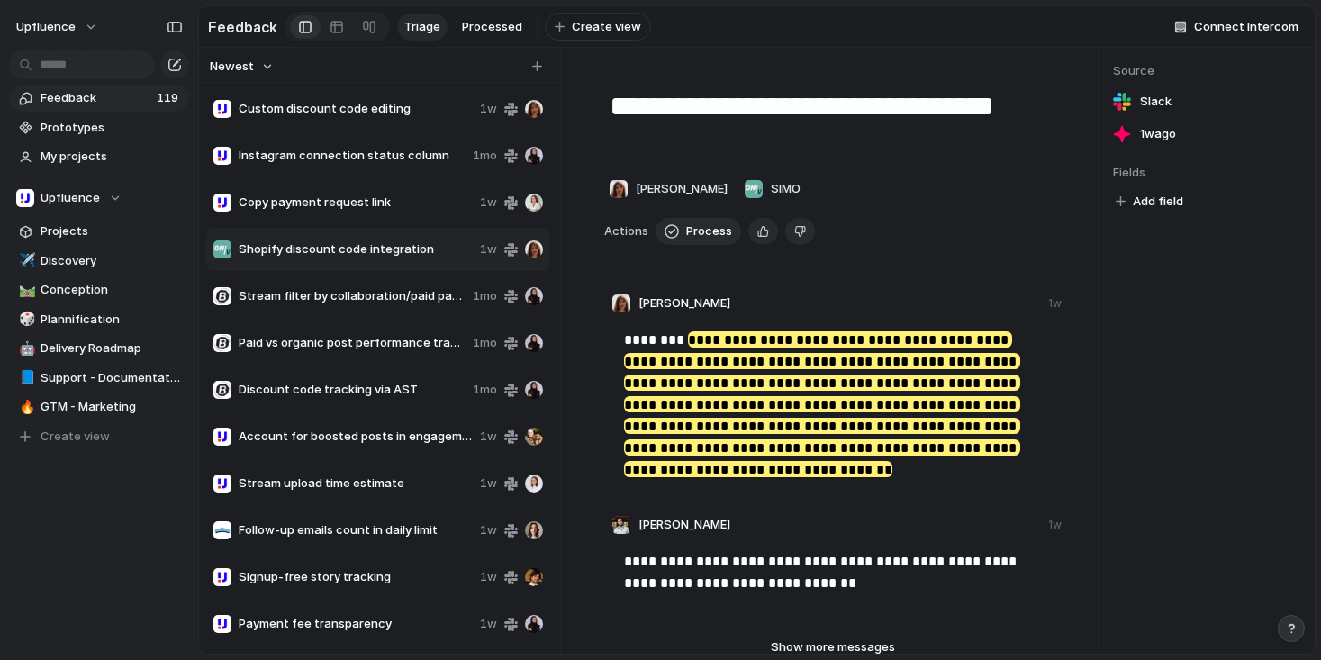
click at [357, 285] on div "Stream filter by collaboration/paid partnership 1mo" at bounding box center [378, 296] width 344 height 43
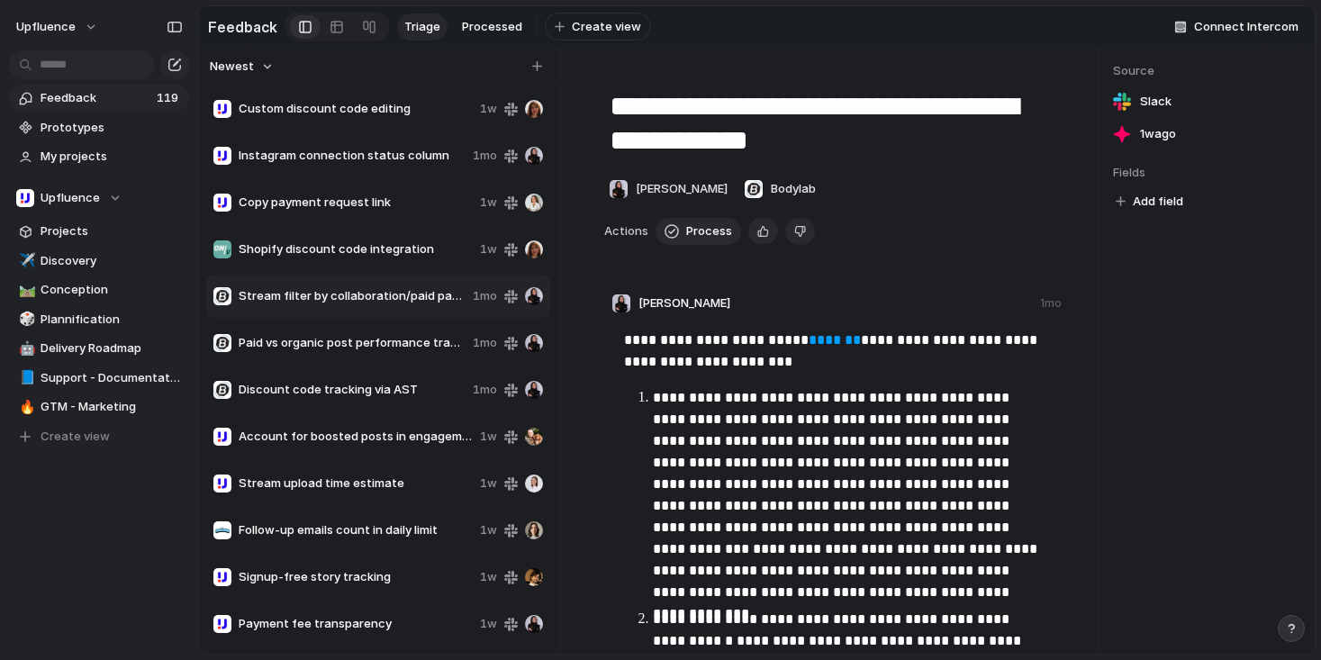
click at [359, 253] on span "Shopify discount code integration" at bounding box center [356, 249] width 234 height 18
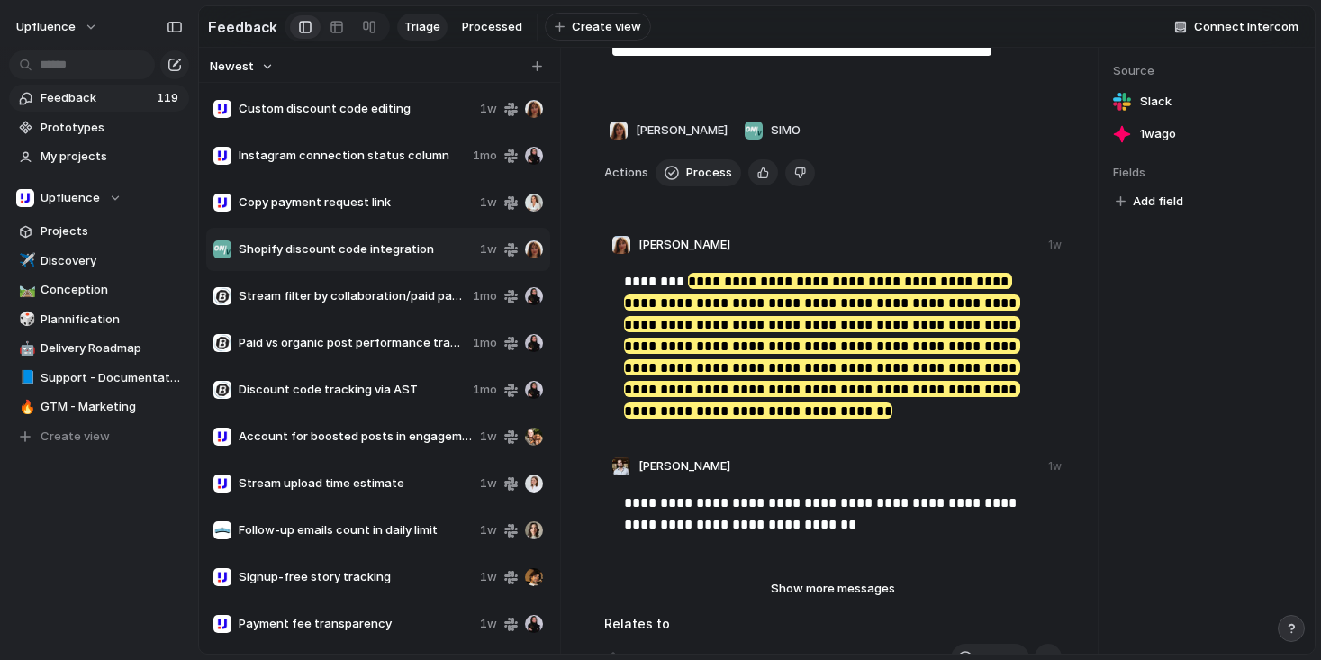
scroll to position [59, 0]
click at [810, 391] on mark "**********" at bounding box center [822, 345] width 396 height 146
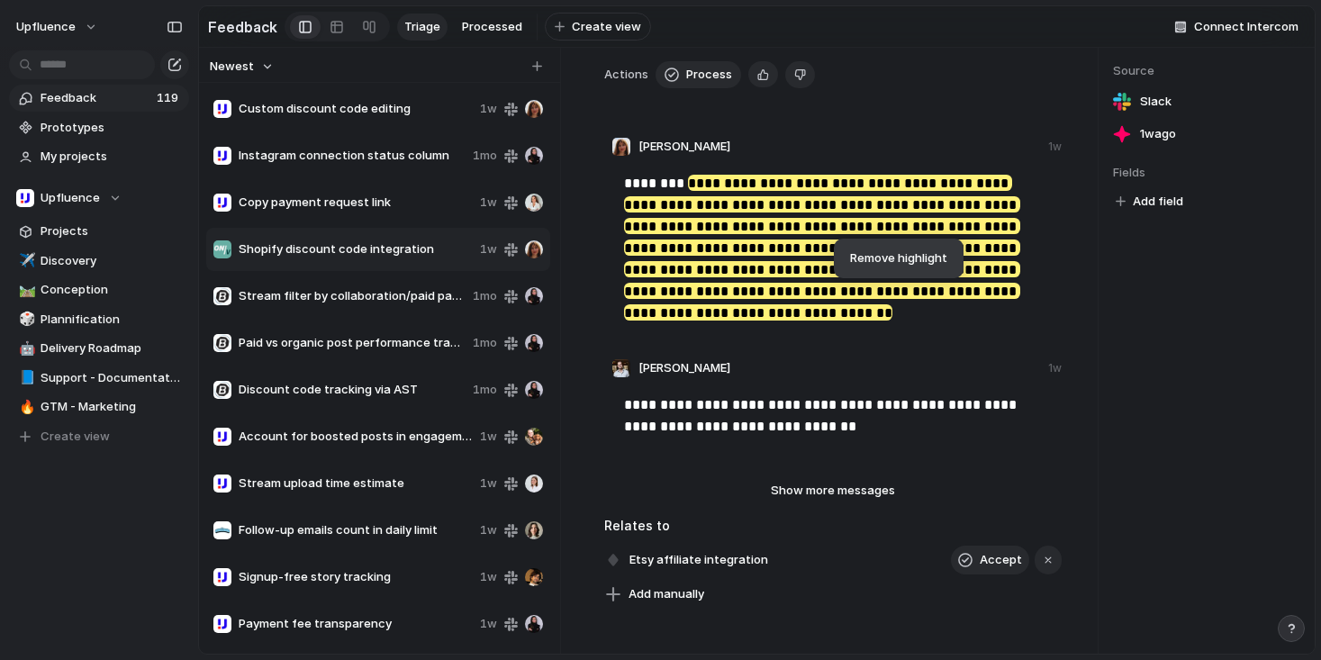
scroll to position [163, 0]
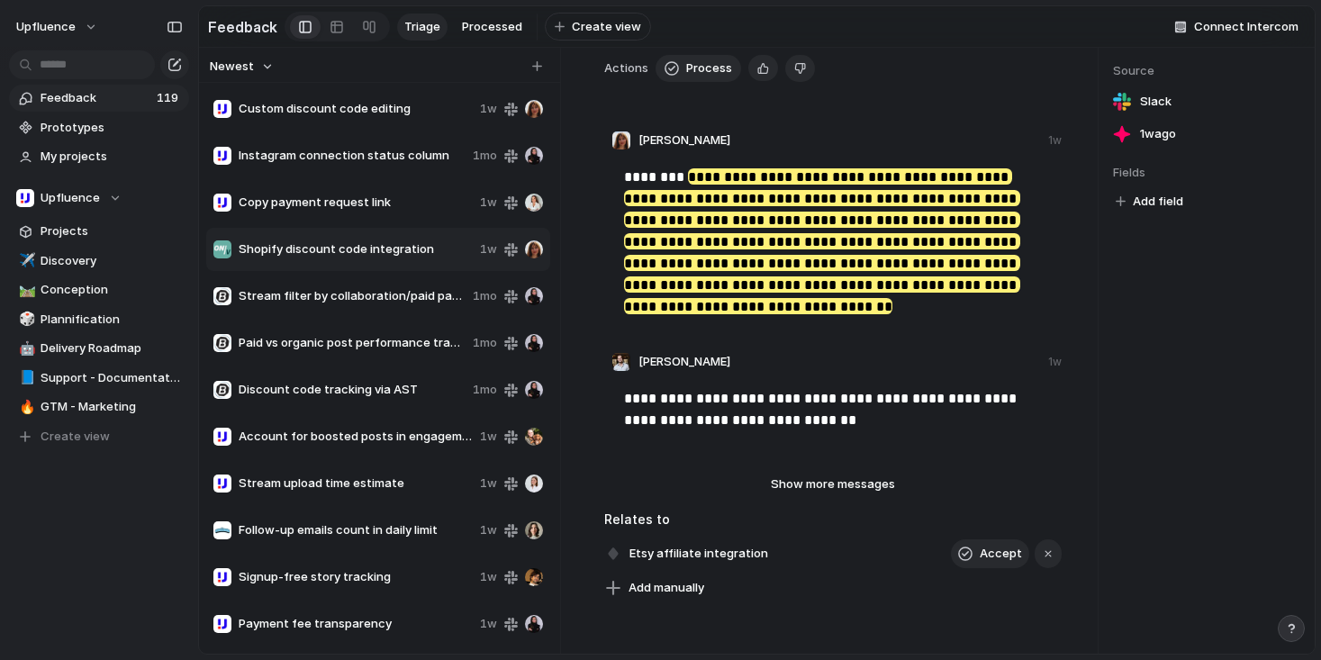
click at [838, 351] on div "**********" at bounding box center [833, 298] width 458 height 335
click at [867, 266] on mark "**********" at bounding box center [822, 241] width 396 height 146
click at [1042, 560] on div "button" at bounding box center [1048, 553] width 13 height 13
click at [324, 305] on div "Stream filter by collaboration/paid partnership" at bounding box center [339, 296] width 252 height 18
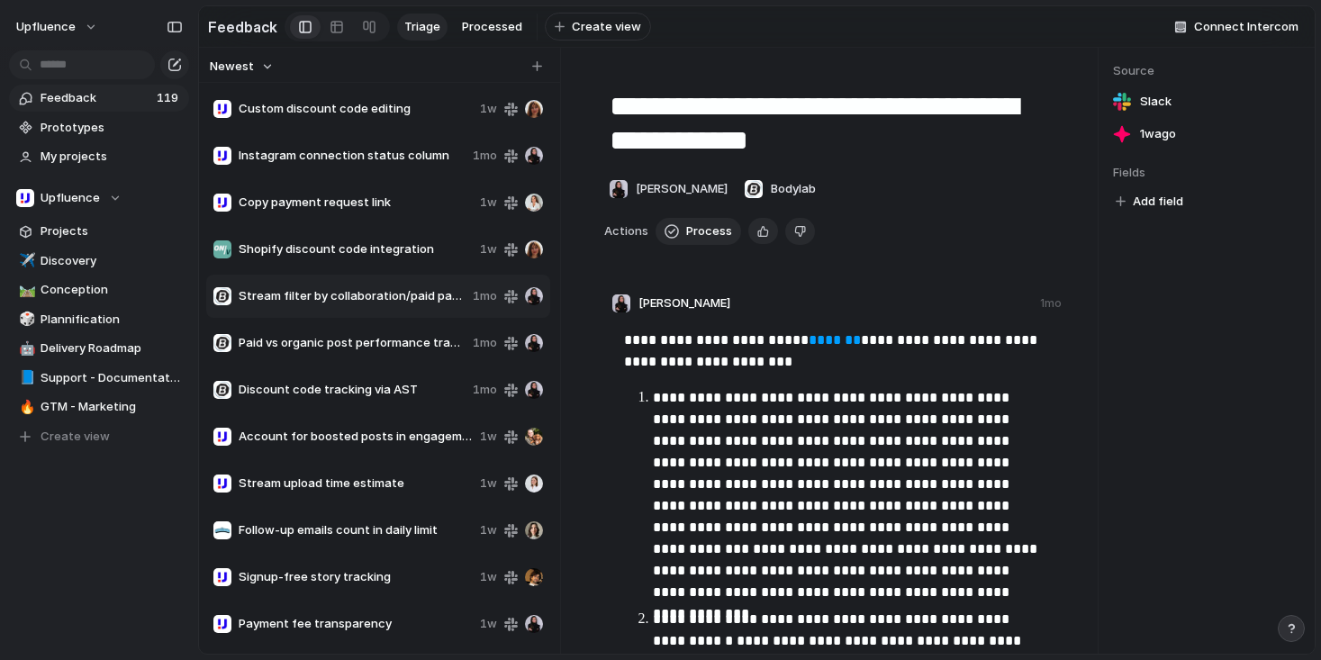
click at [380, 267] on div "Shopify discount code integration 1w" at bounding box center [378, 249] width 344 height 43
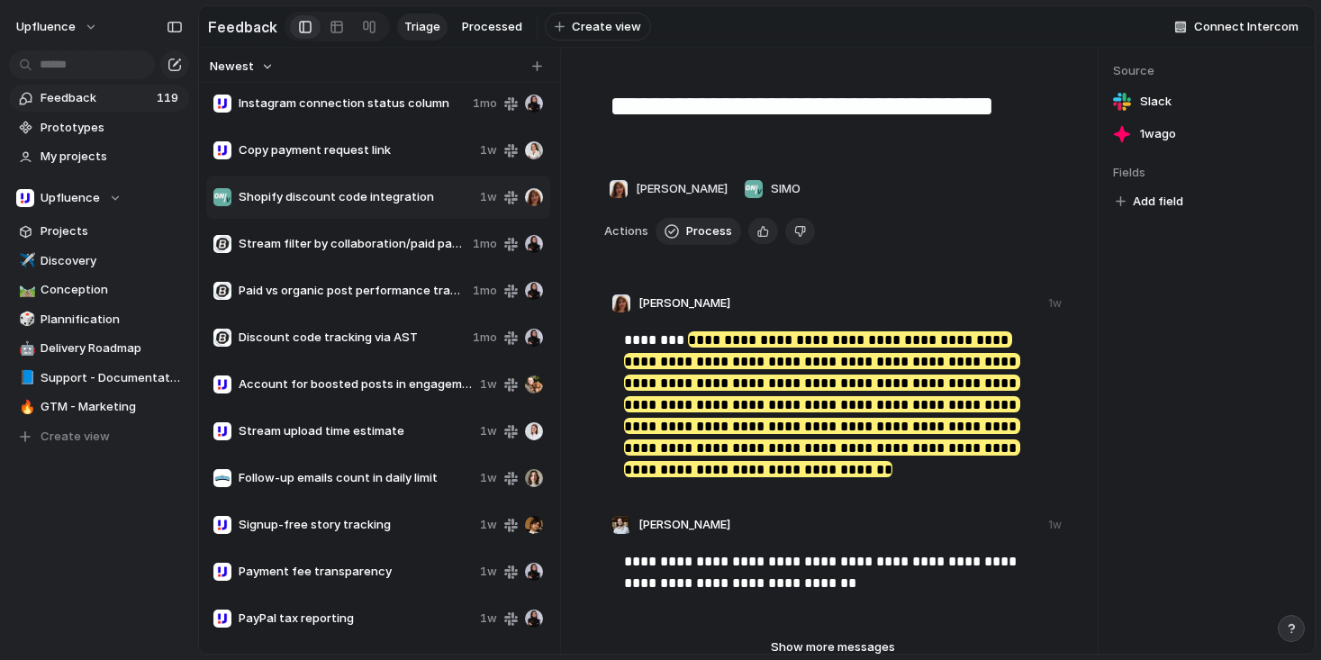
scroll to position [56, 0]
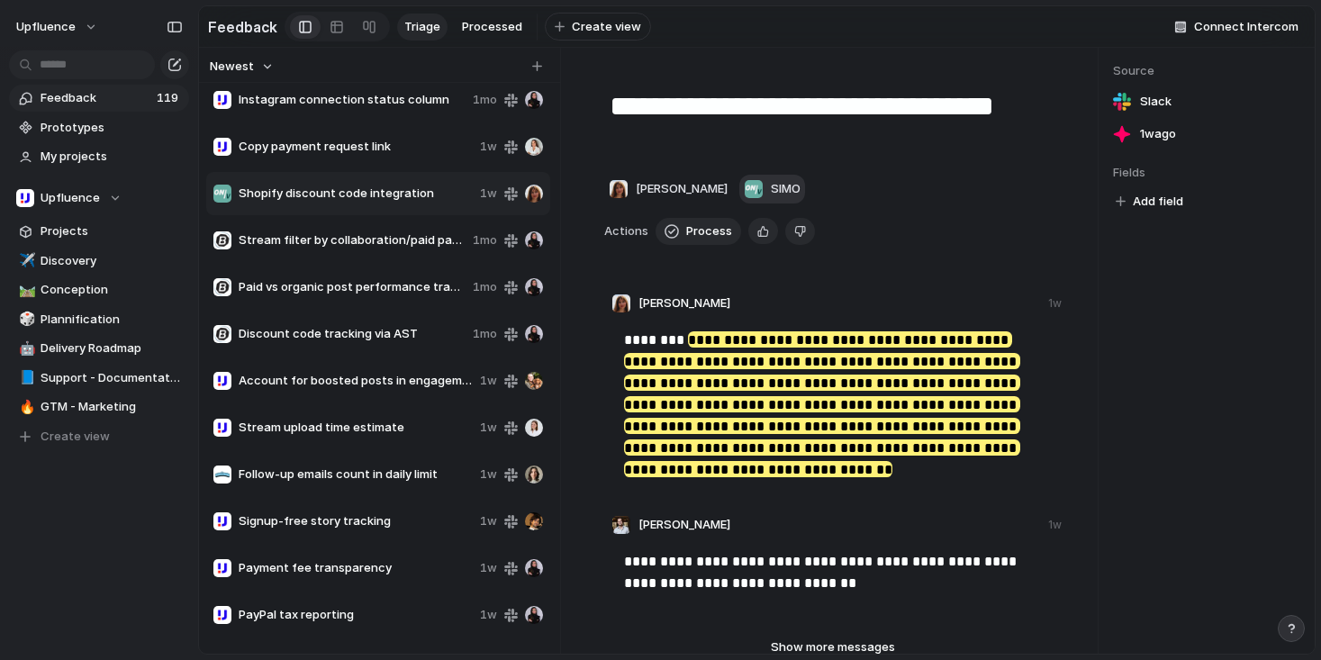
click at [771, 194] on span "SIMO" at bounding box center [786, 189] width 30 height 18
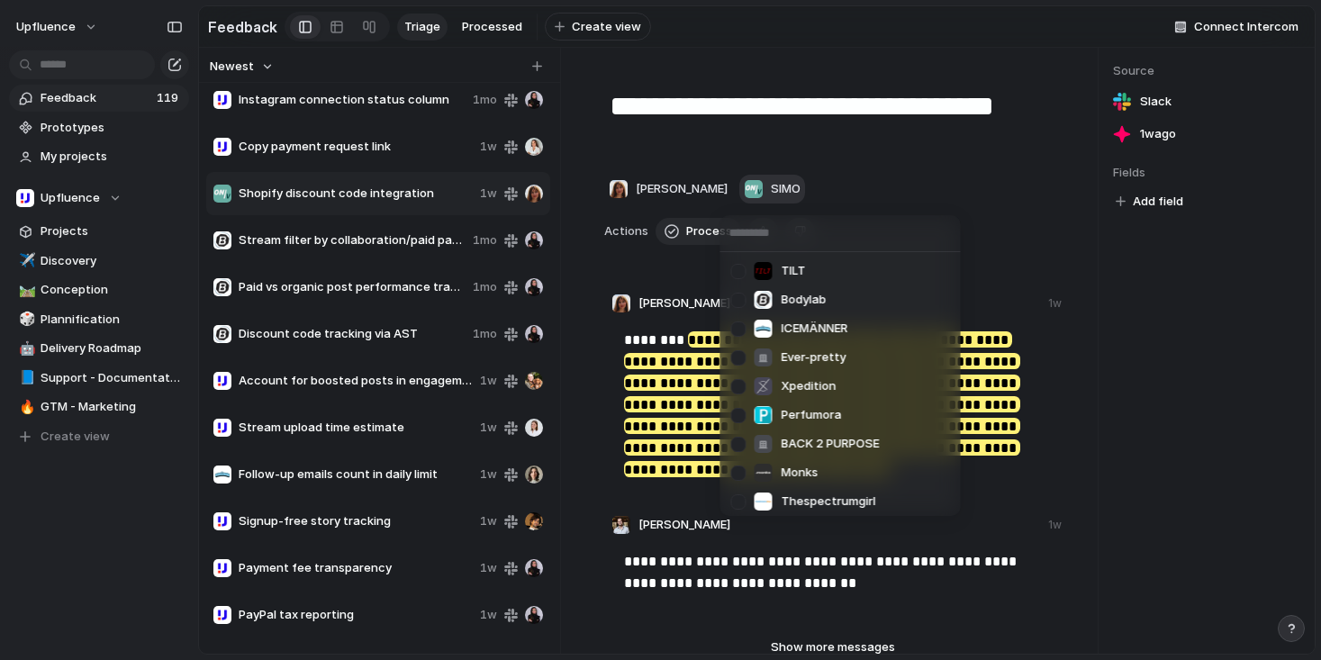
click at [768, 194] on div "TILT Bodylab ICEMÄNNER Ever-pretty Xpedition Perfumora BACK 2 PURPOSE Monks The…" at bounding box center [660, 330] width 1321 height 660
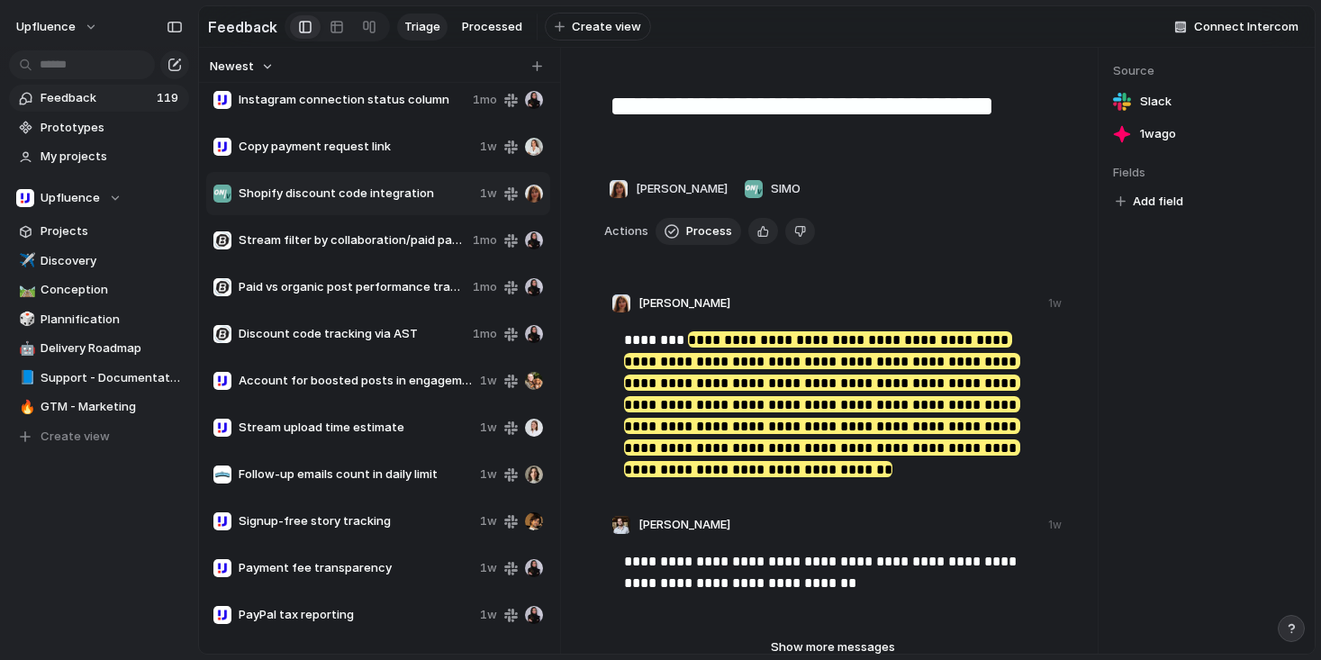
click at [423, 296] on span "Paid vs organic post performance tracking" at bounding box center [352, 287] width 227 height 18
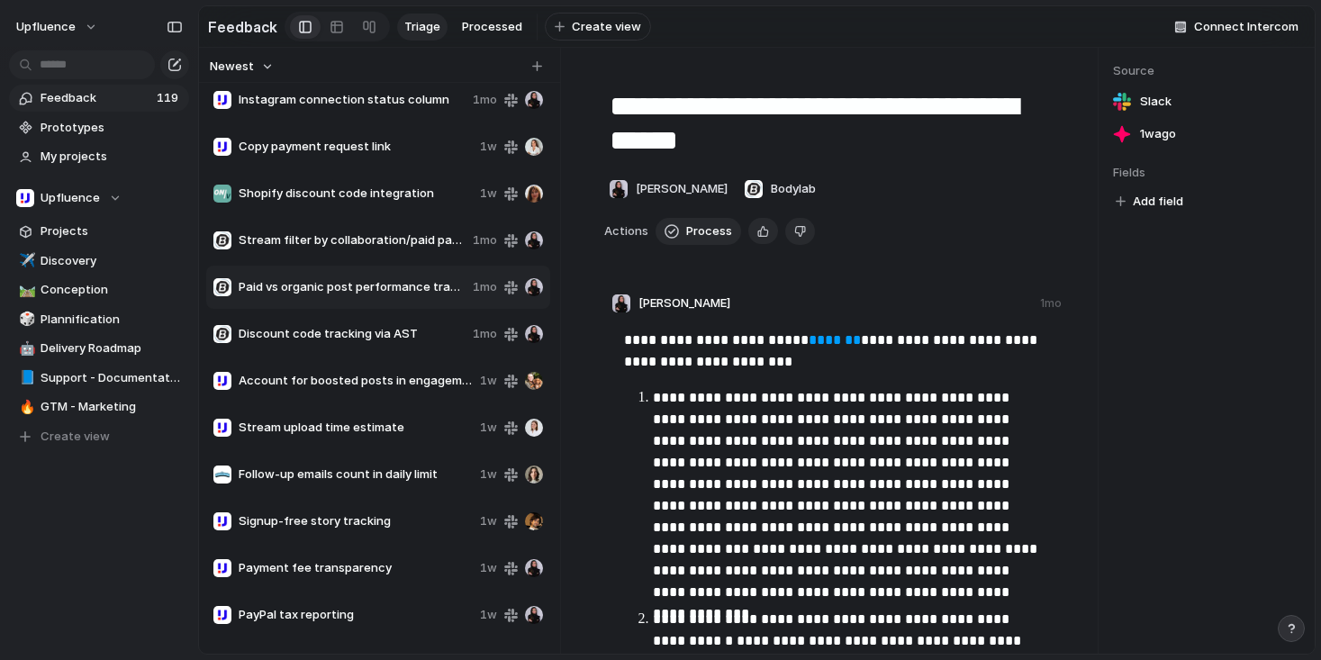
click at [401, 343] on span "Discount code tracking via AST" at bounding box center [352, 334] width 227 height 18
type textarea "**********"
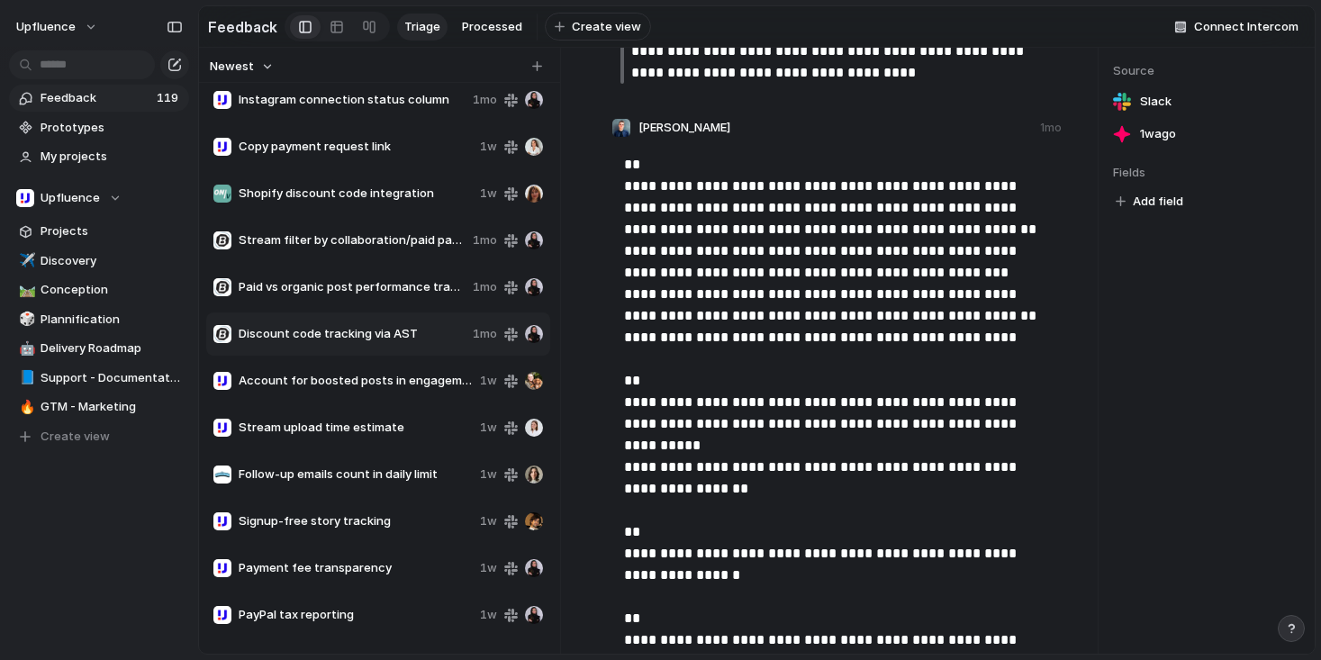
scroll to position [1066, 0]
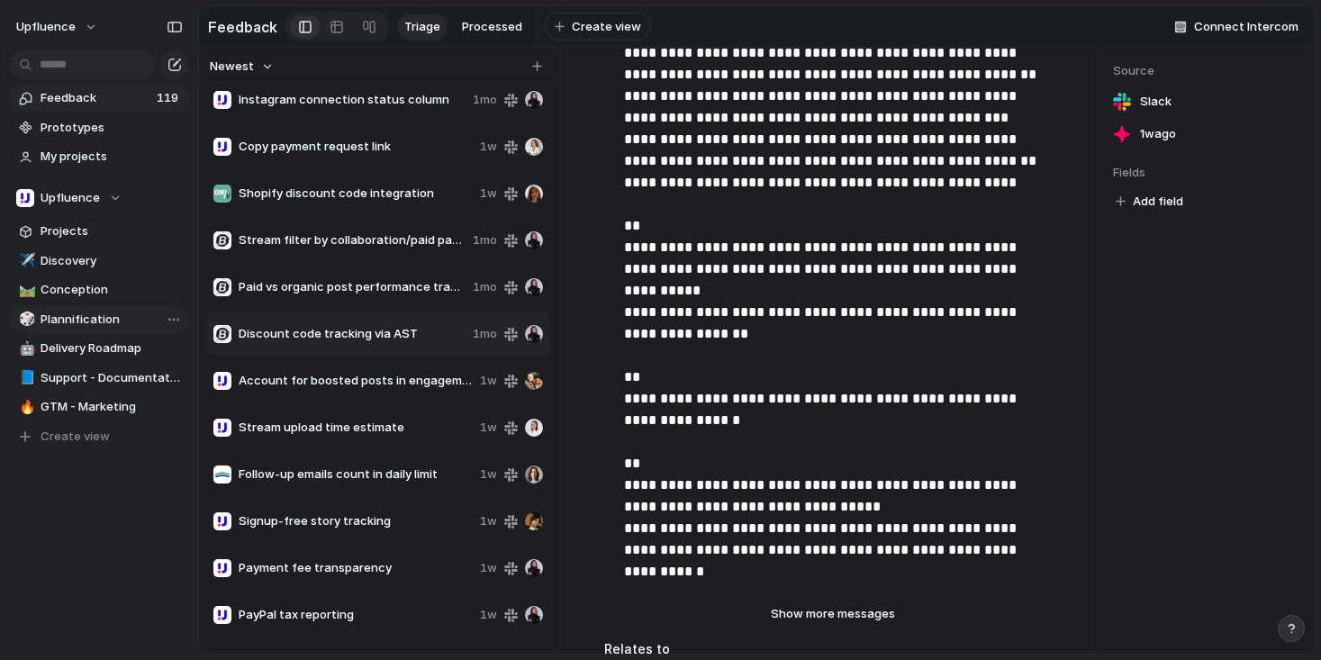
click at [99, 316] on span "Plannification" at bounding box center [112, 320] width 142 height 18
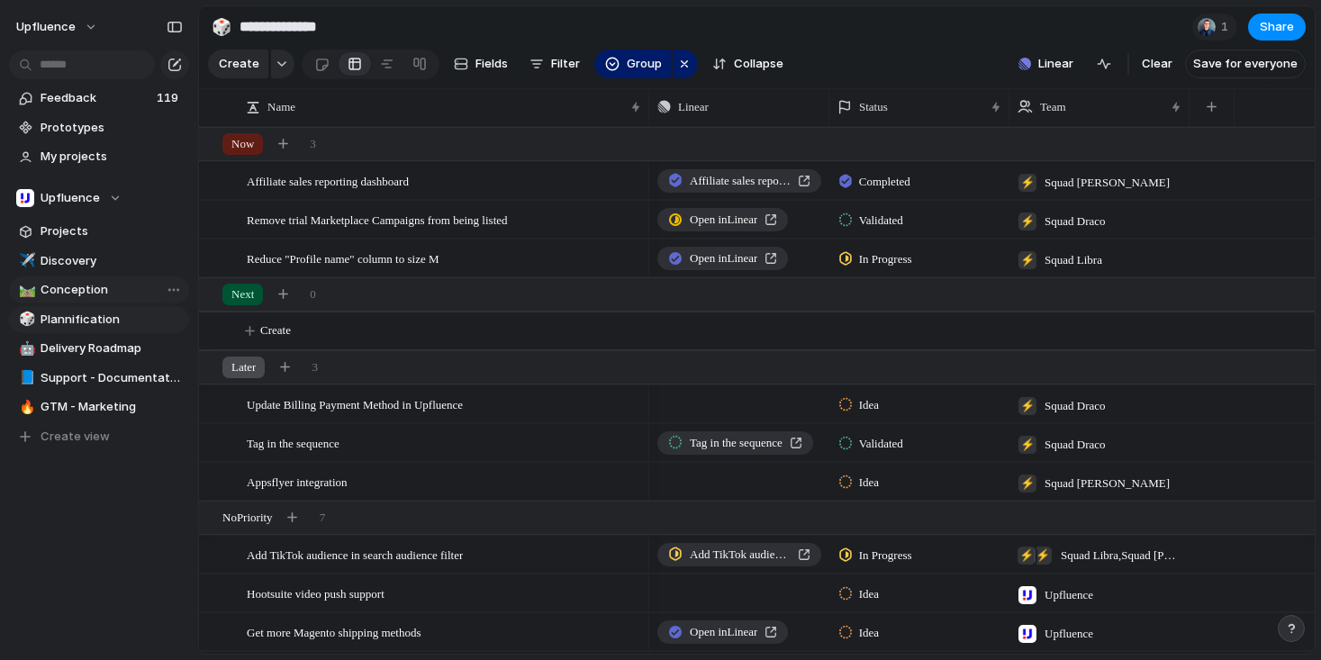
click at [112, 285] on span "Conception" at bounding box center [112, 290] width 142 height 18
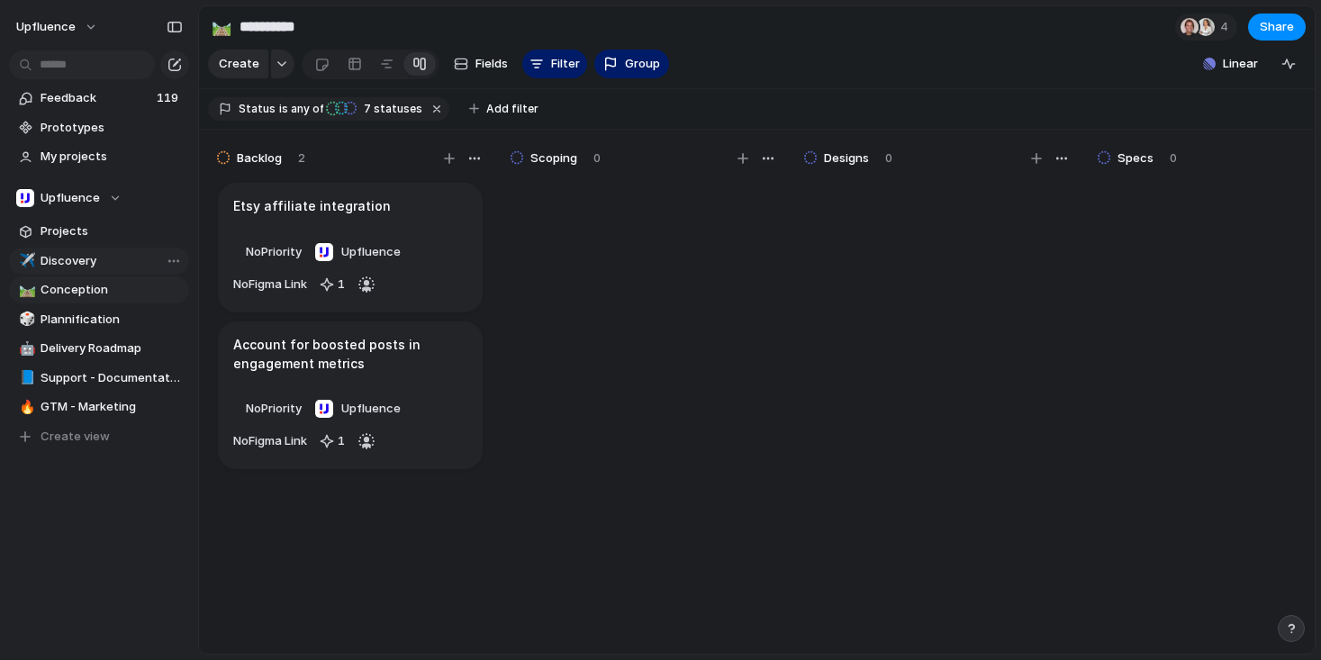
click at [94, 261] on span "Discovery" at bounding box center [112, 261] width 142 height 18
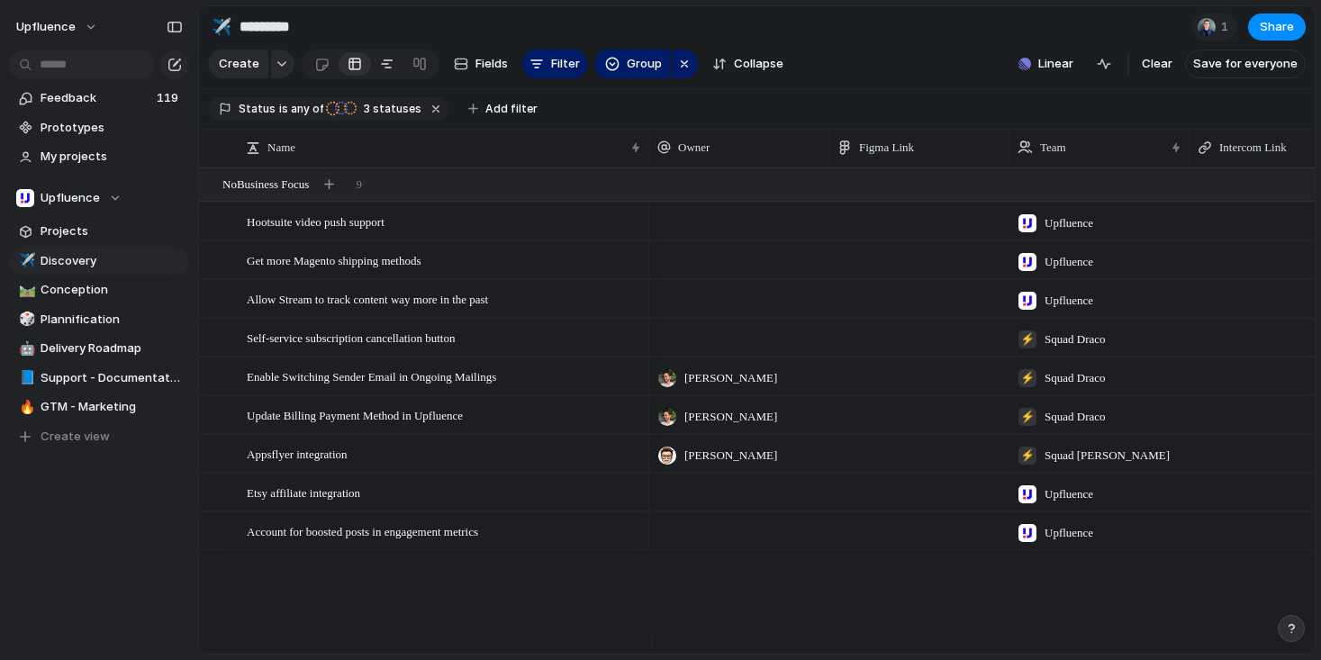
click at [375, 72] on link at bounding box center [387, 64] width 32 height 29
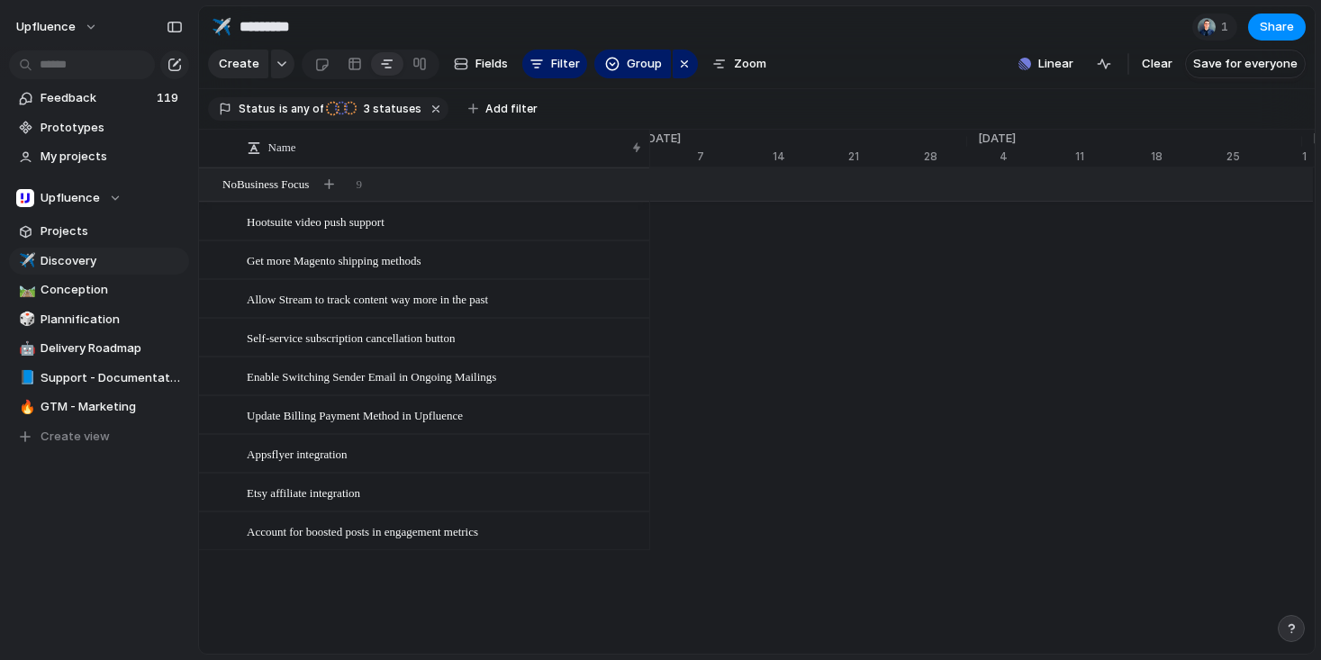
scroll to position [0, 11148]
click at [424, 76] on link at bounding box center [419, 64] width 32 height 29
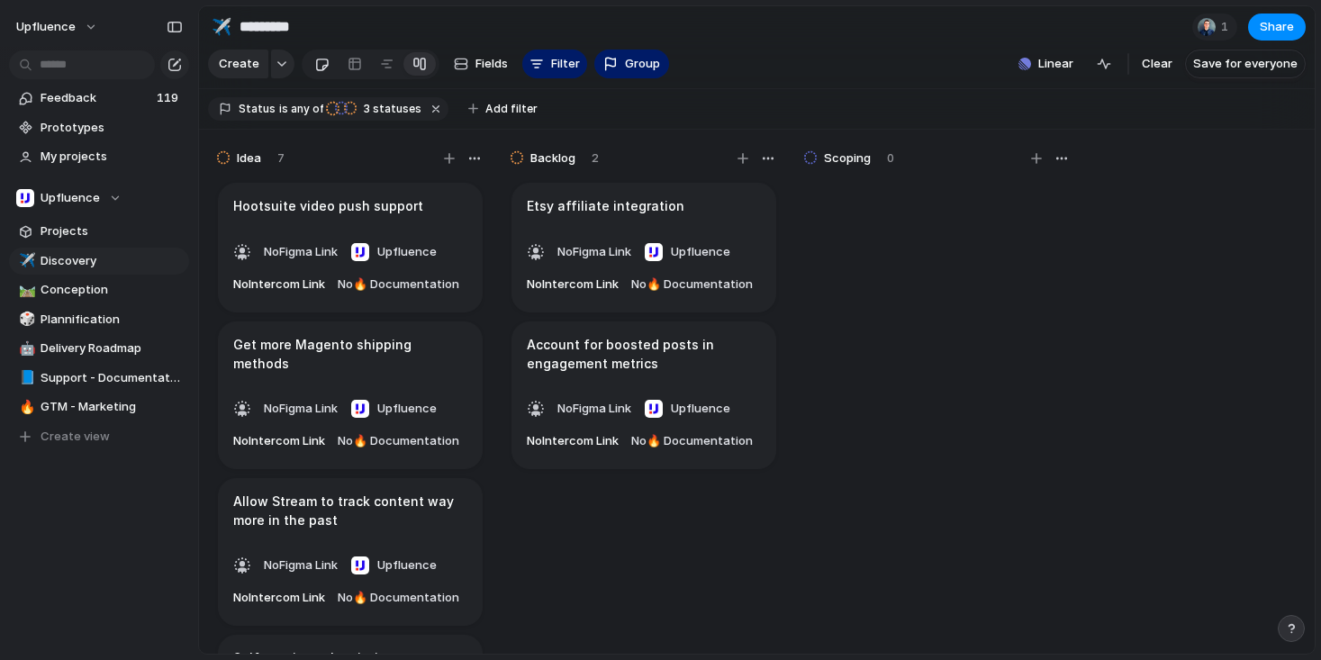
click at [322, 79] on div at bounding box center [321, 65] width 15 height 30
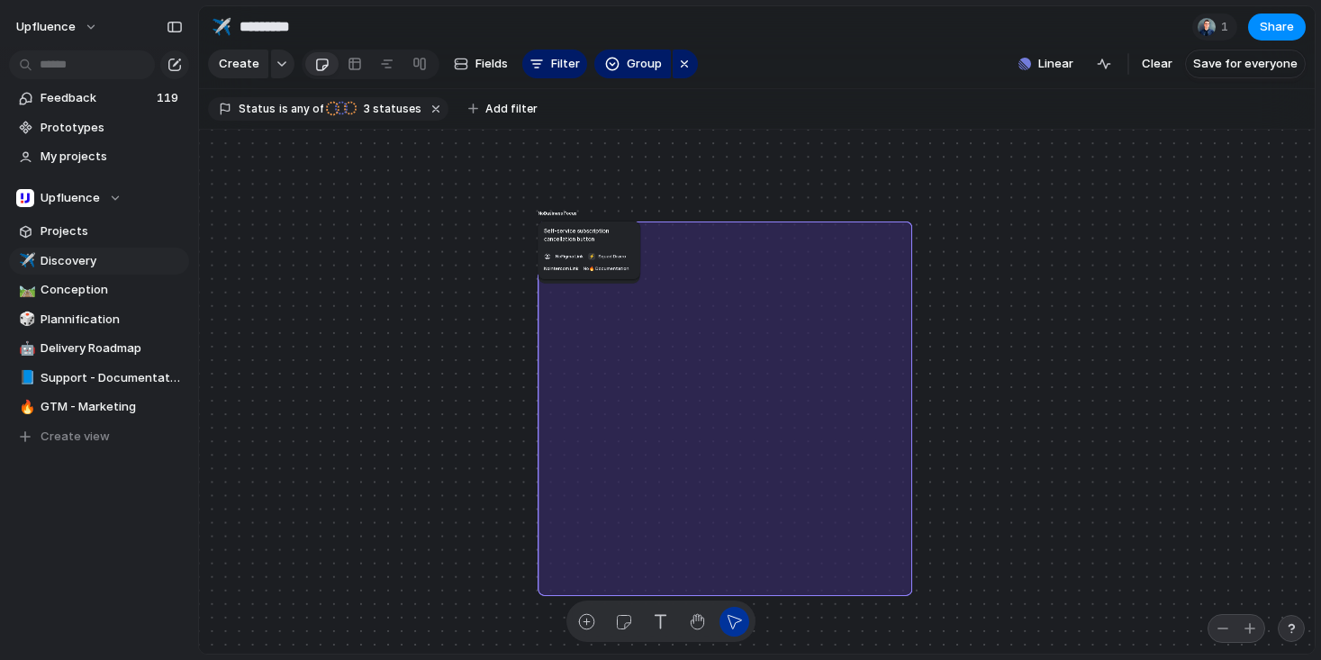
click at [551, 217] on div "No Business Focus" at bounding box center [557, 213] width 45 height 14
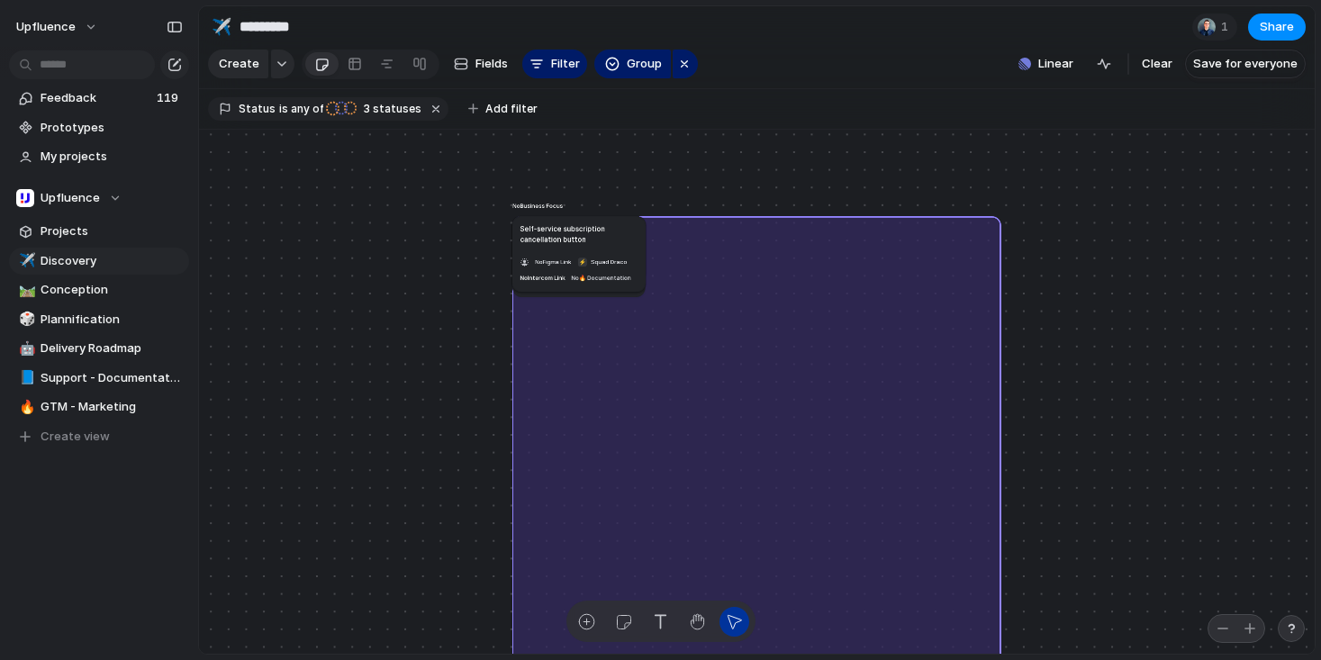
click at [543, 208] on div "No Business Focus" at bounding box center [537, 205] width 59 height 17
click at [537, 214] on div "No Business Focus" at bounding box center [537, 205] width 59 height 17
click at [546, 241] on h1 "Self-service subscription cancellation button" at bounding box center [579, 234] width 118 height 22
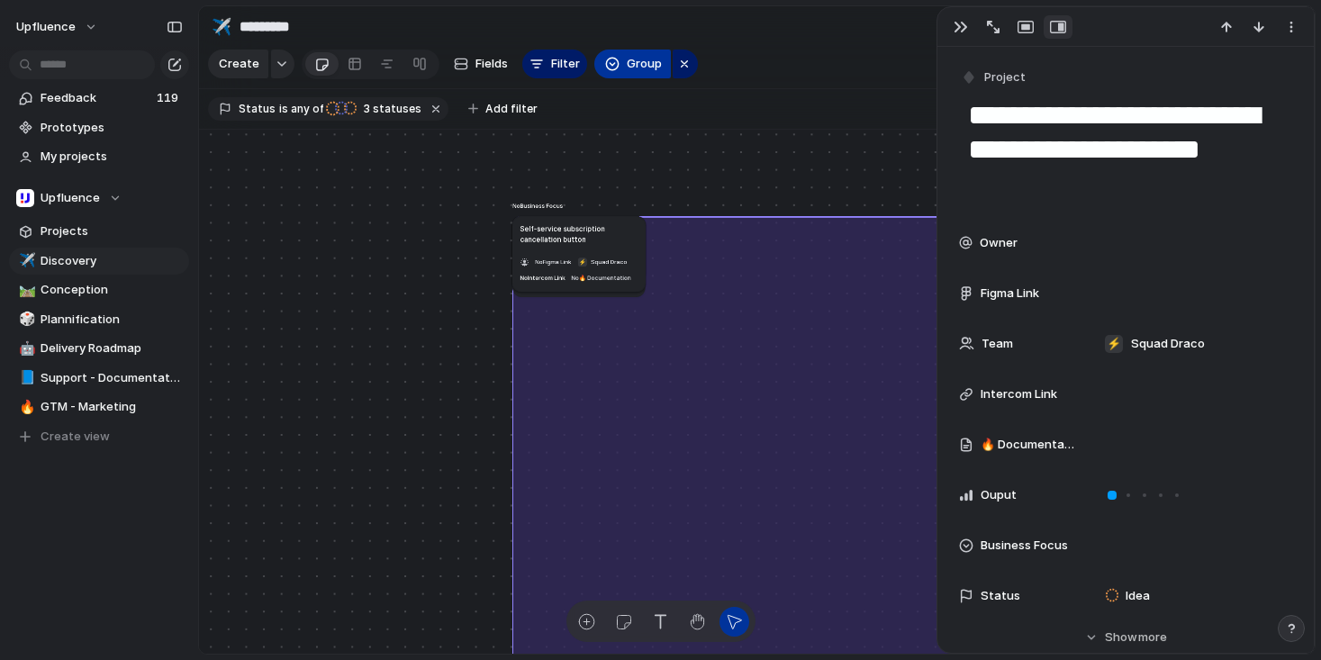
click at [617, 71] on button "Group" at bounding box center [632, 64] width 77 height 29
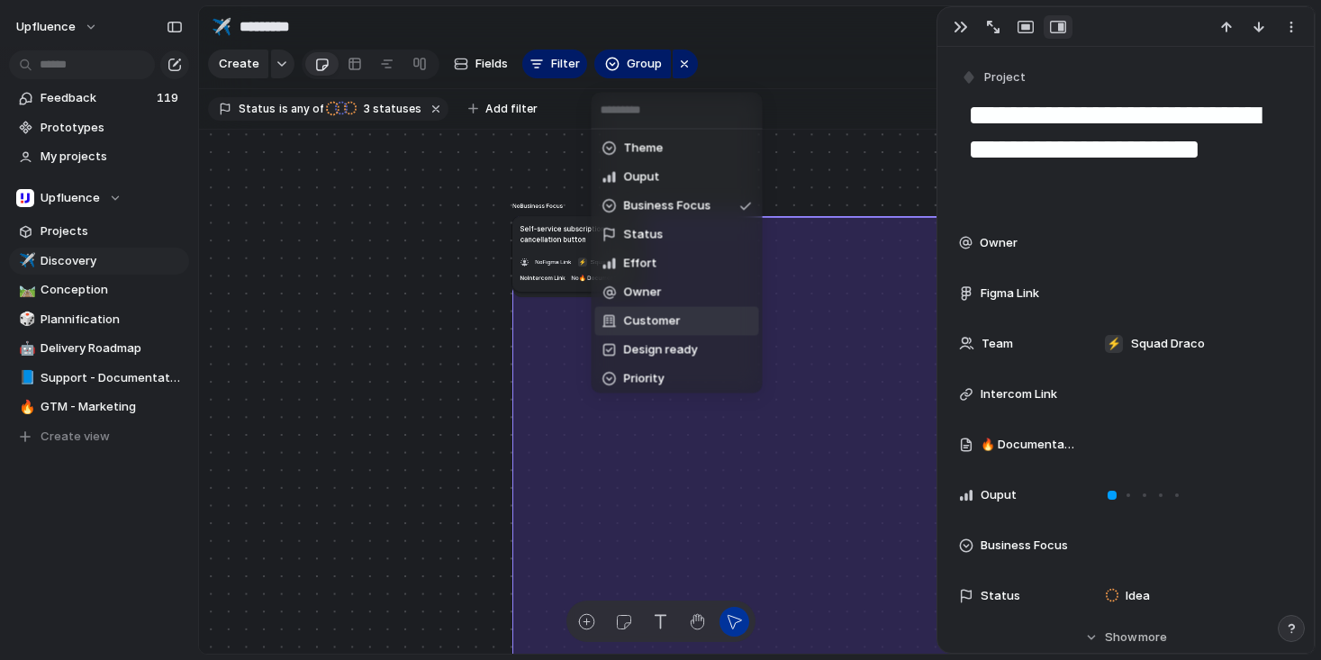
click at [650, 318] on span "Customer" at bounding box center [652, 321] width 57 height 18
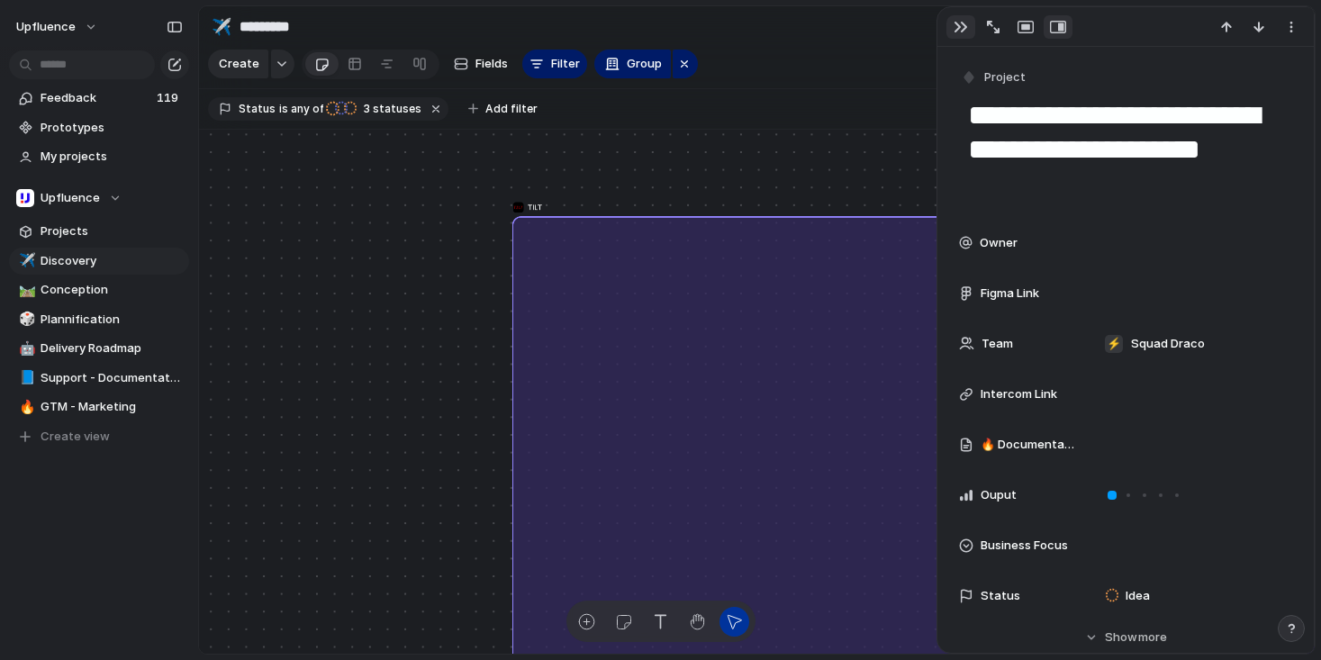
click at [964, 30] on div "button" at bounding box center [960, 27] width 14 height 14
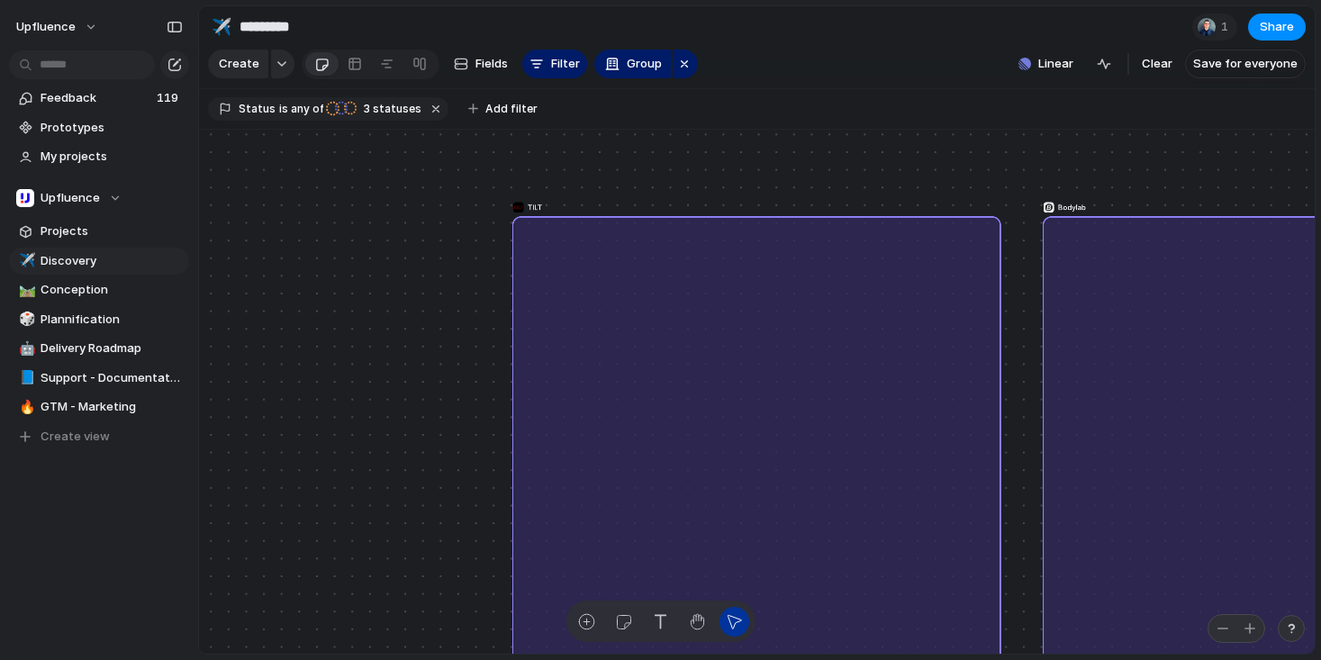
click at [987, 176] on div "TILT Bodylab ICEMÄNNER Ever-pretty Xpedition Perfumora BACK 2 PURPOSE Monks The…" at bounding box center [757, 392] width 1116 height 525
click at [1220, 627] on div "button" at bounding box center [1222, 628] width 14 height 14
drag, startPoint x: 1059, startPoint y: 153, endPoint x: 894, endPoint y: 157, distance: 164.8
click at [894, 157] on div "TILT Bodylab ICEMÄNNER Ever-pretty Xpedition Perfumora BACK 2 PURPOSE Monks The…" at bounding box center [757, 392] width 1116 height 525
click at [726, 362] on div "TILT" at bounding box center [756, 460] width 489 height 489
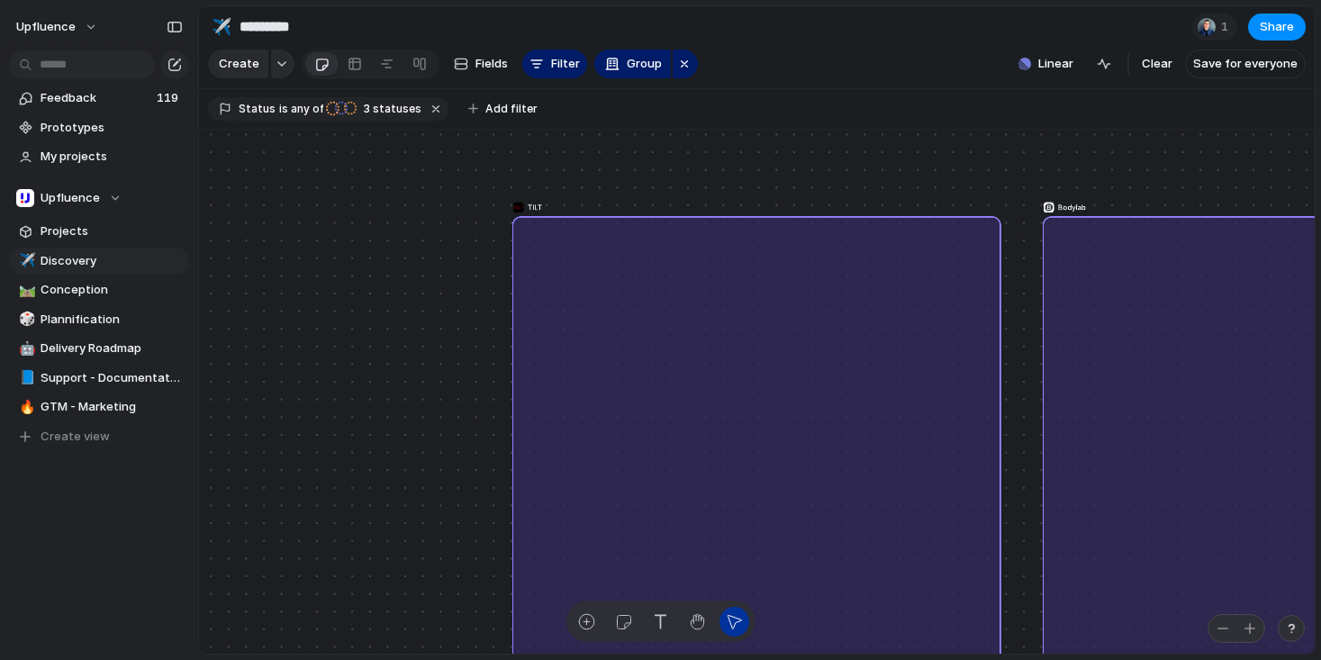
click at [538, 212] on span "TILT" at bounding box center [535, 207] width 14 height 11
click at [643, 66] on span "Group" at bounding box center [644, 64] width 35 height 18
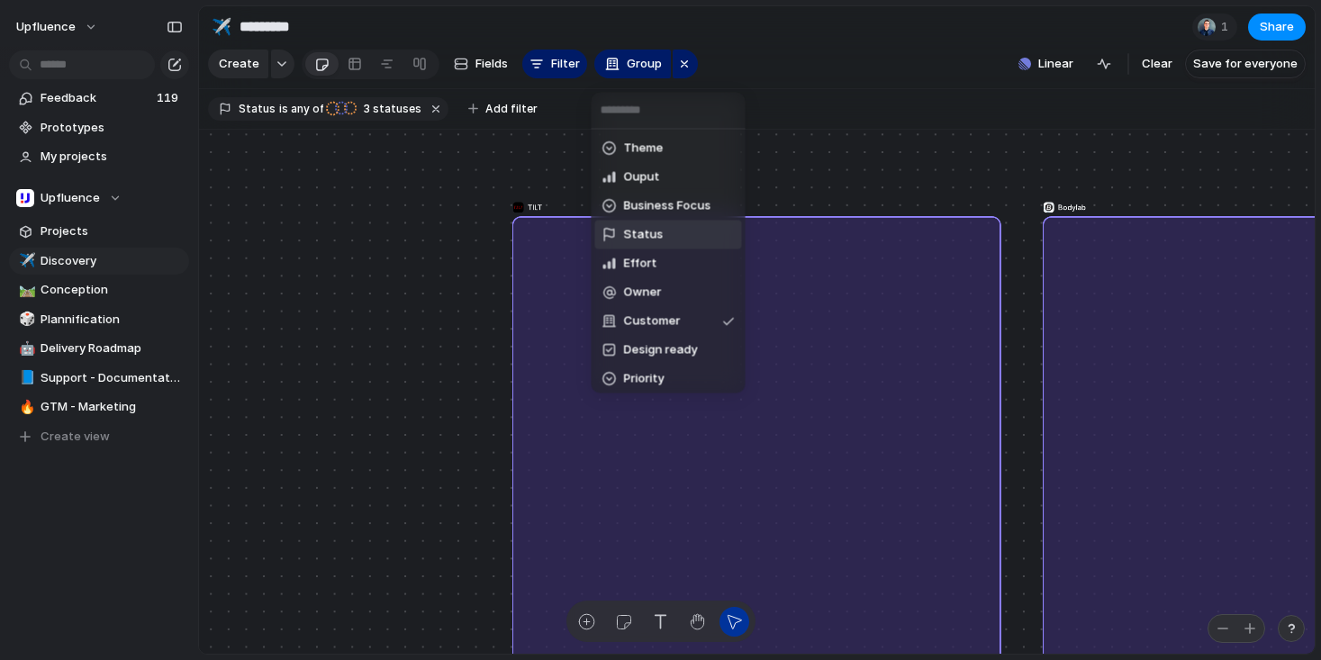
click at [660, 235] on li "Status" at bounding box center [668, 235] width 147 height 29
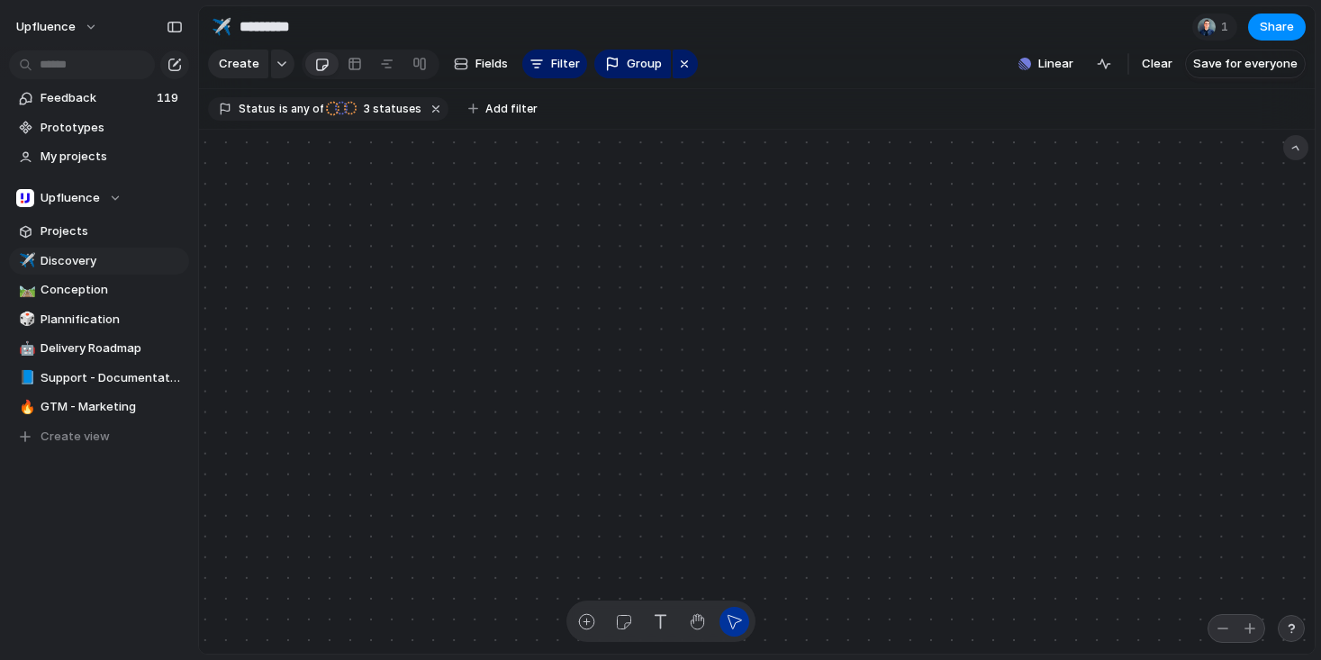
click at [1300, 160] on div at bounding box center [1295, 147] width 25 height 25
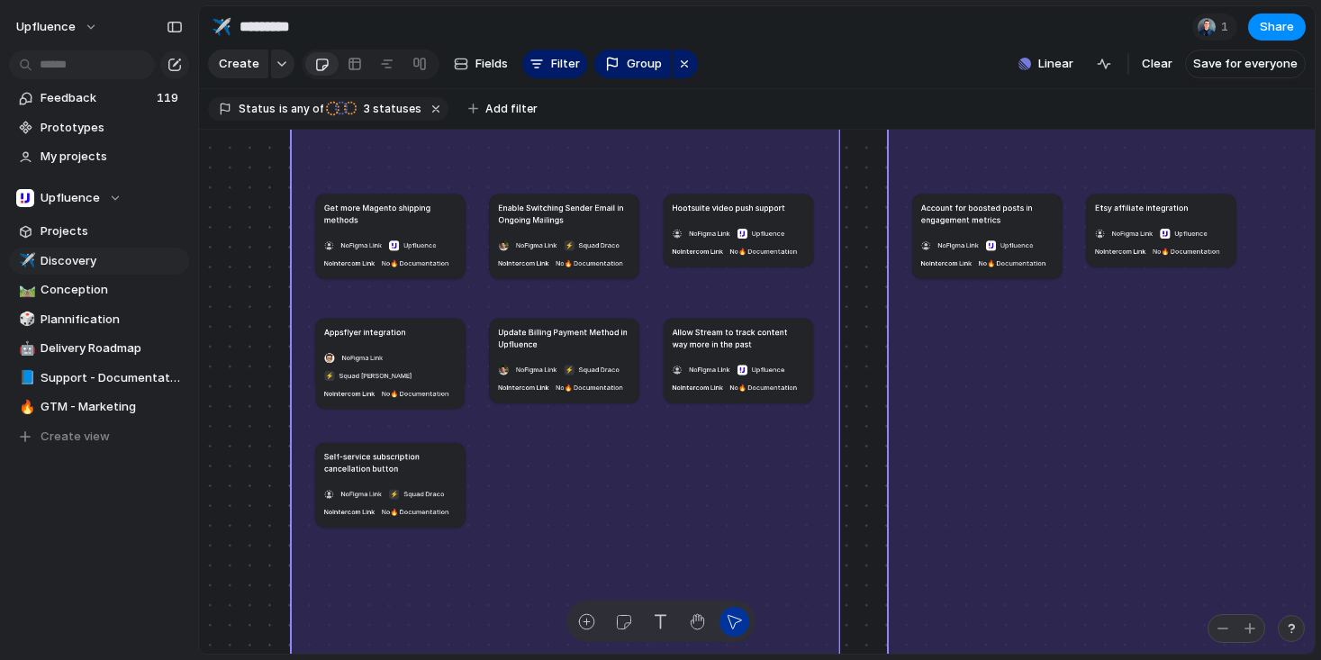
click at [577, 213] on h1 "Enable Switching Sender Email in Ongoing Mailings" at bounding box center [564, 214] width 132 height 24
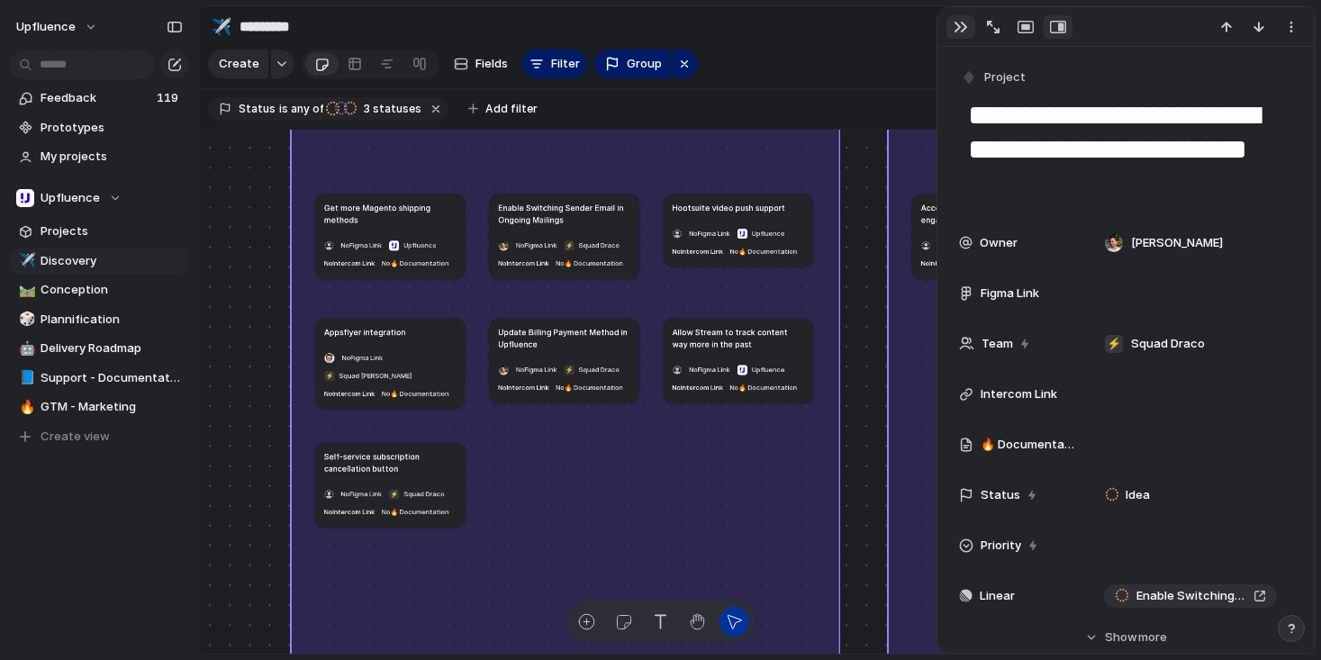
click at [966, 31] on div "button" at bounding box center [960, 27] width 14 height 14
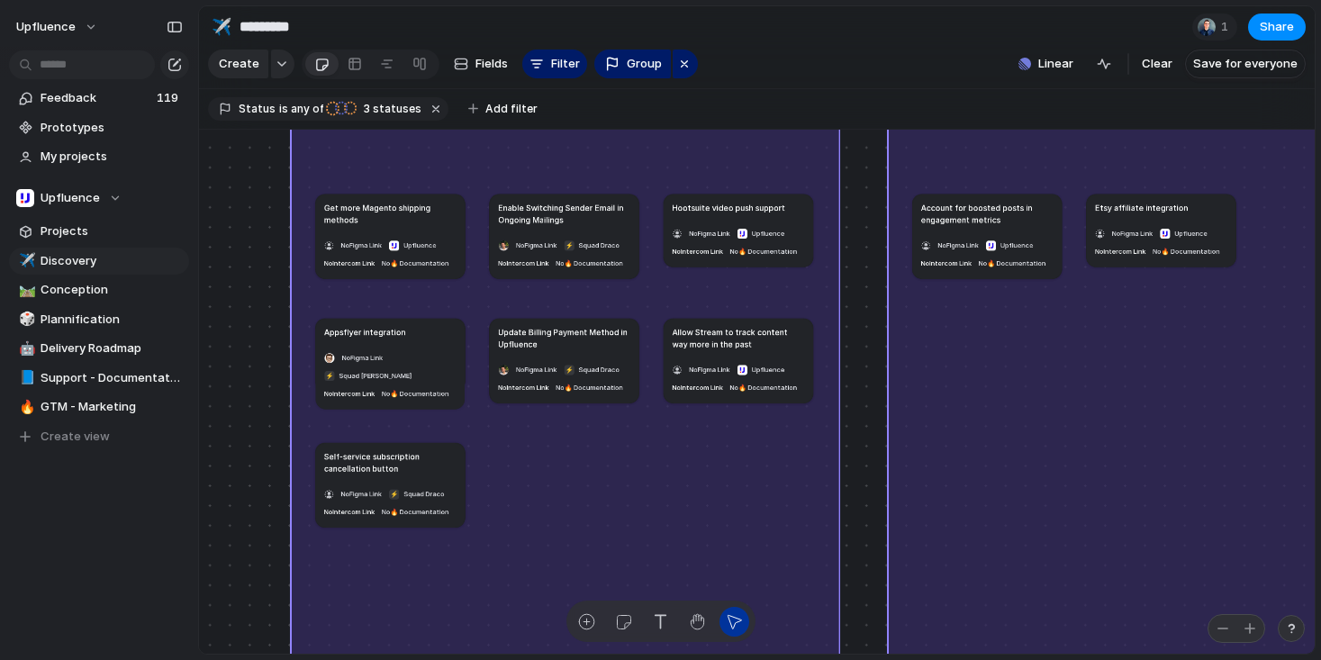
click at [593, 221] on h1 "Enable Switching Sender Email in Ongoing Mailings" at bounding box center [564, 214] width 132 height 24
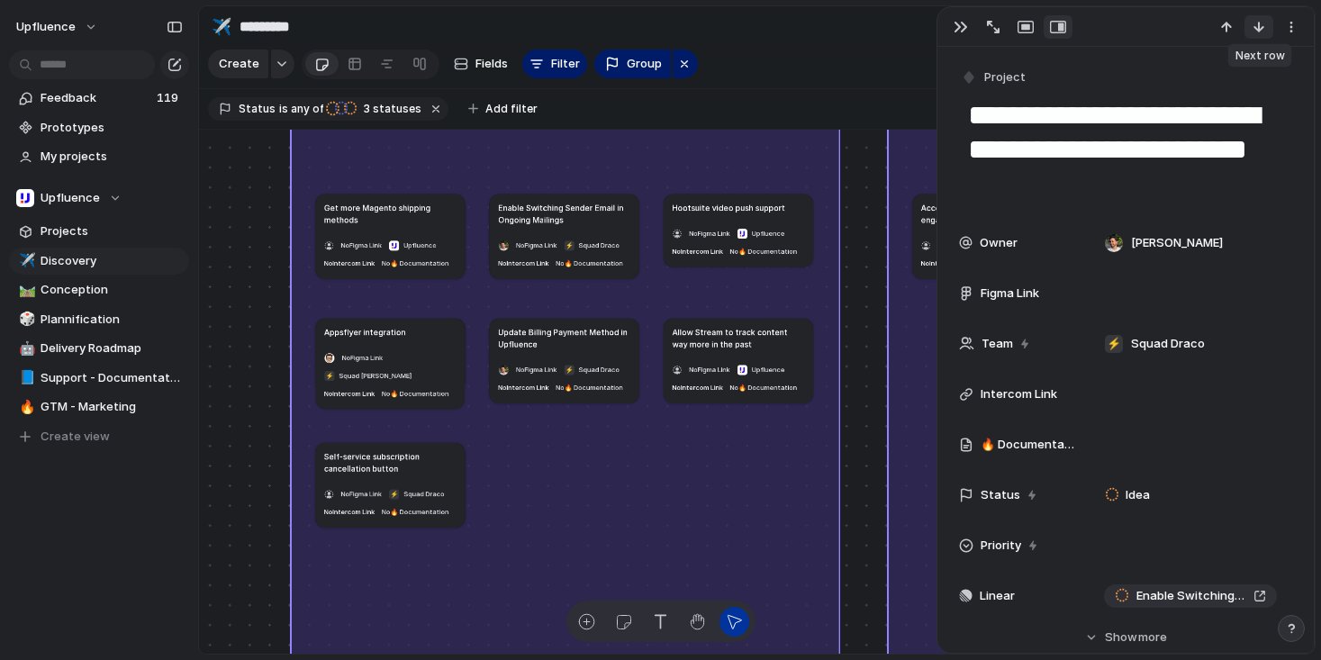
click at [1257, 22] on div "button" at bounding box center [1258, 27] width 14 height 14
click at [1229, 29] on div "button" at bounding box center [1226, 27] width 14 height 14
click at [1298, 29] on button "button" at bounding box center [1291, 26] width 29 height 23
click at [1295, 28] on div "Mark as duplicate Delete" at bounding box center [660, 330] width 1321 height 660
click at [1286, 28] on div "button" at bounding box center [1291, 27] width 14 height 14
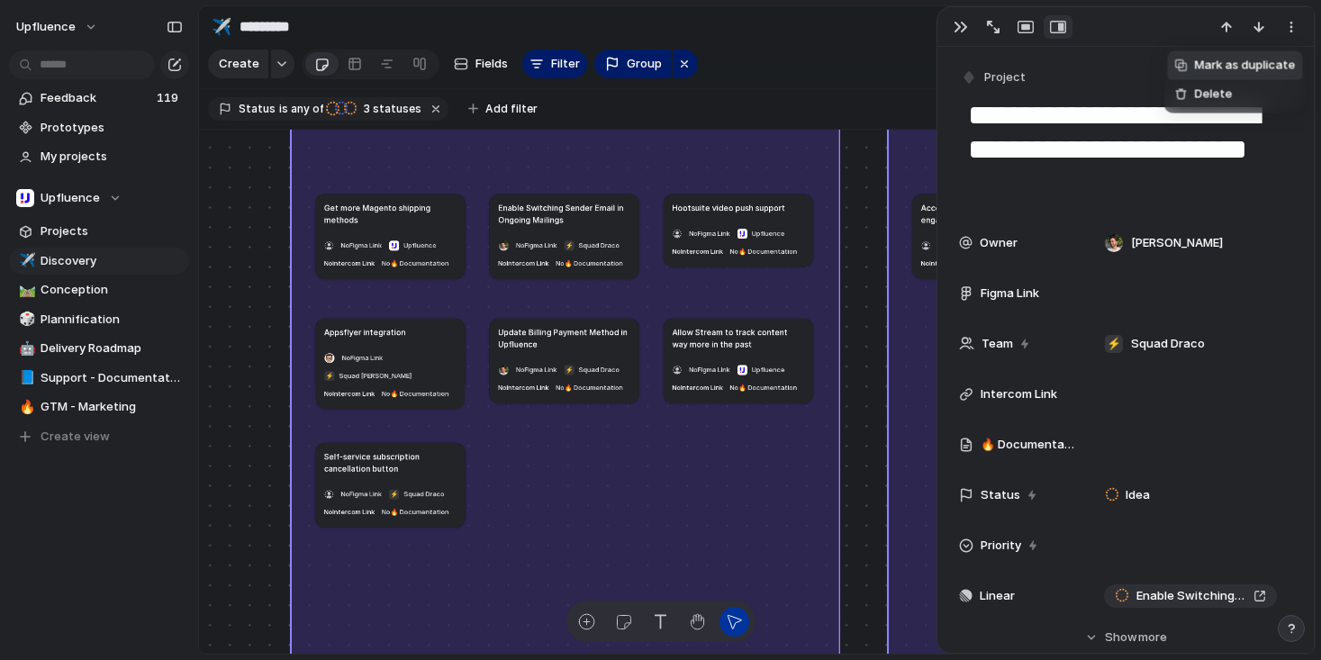
click at [1205, 69] on span "Mark as duplicate" at bounding box center [1245, 66] width 101 height 18
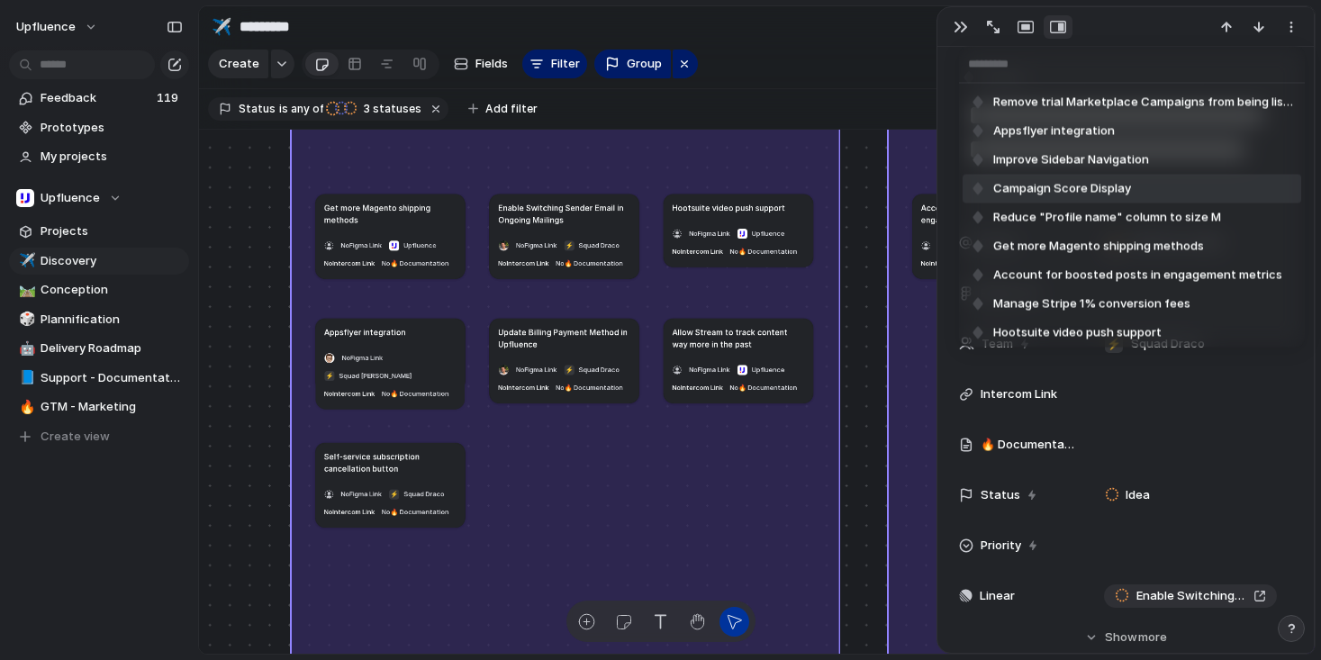
click at [867, 117] on div "Remove trial Marketplace Campaigns from being listed Appsflyer integration Impr…" at bounding box center [660, 330] width 1321 height 660
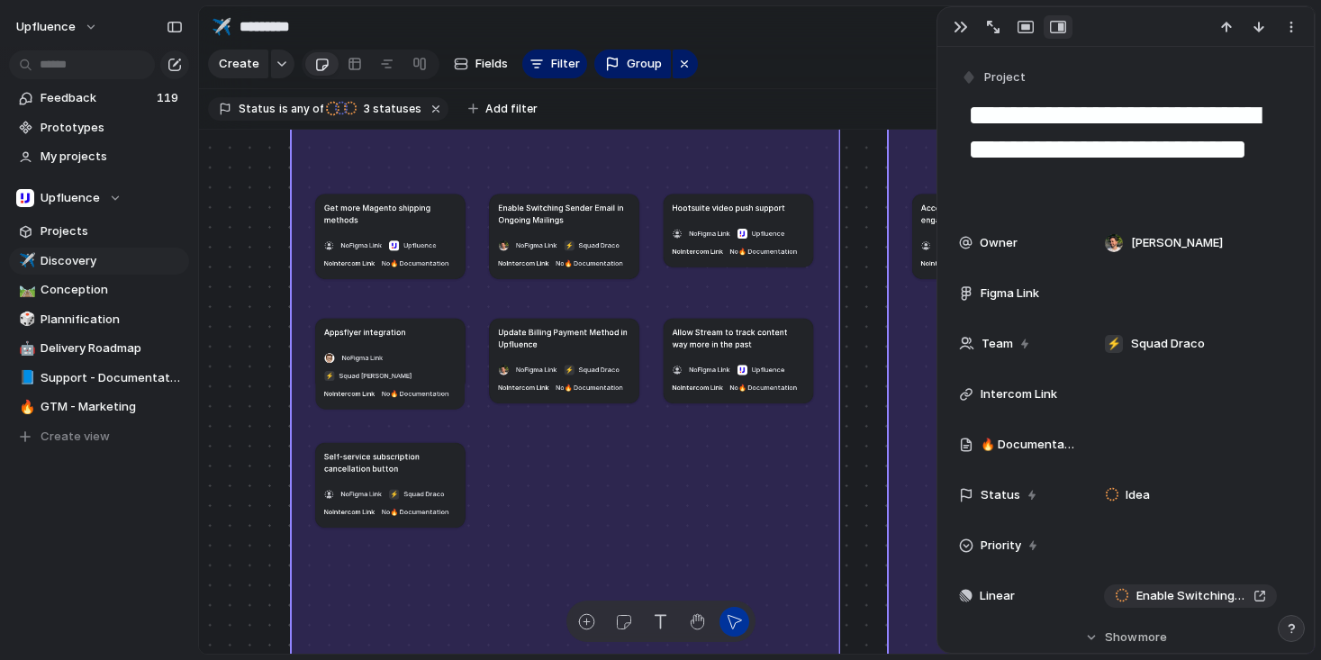
click at [867, 116] on section "Status is any of Backlog Scoping Idea 3 statuses Add filter" at bounding box center [757, 109] width 1116 height 41
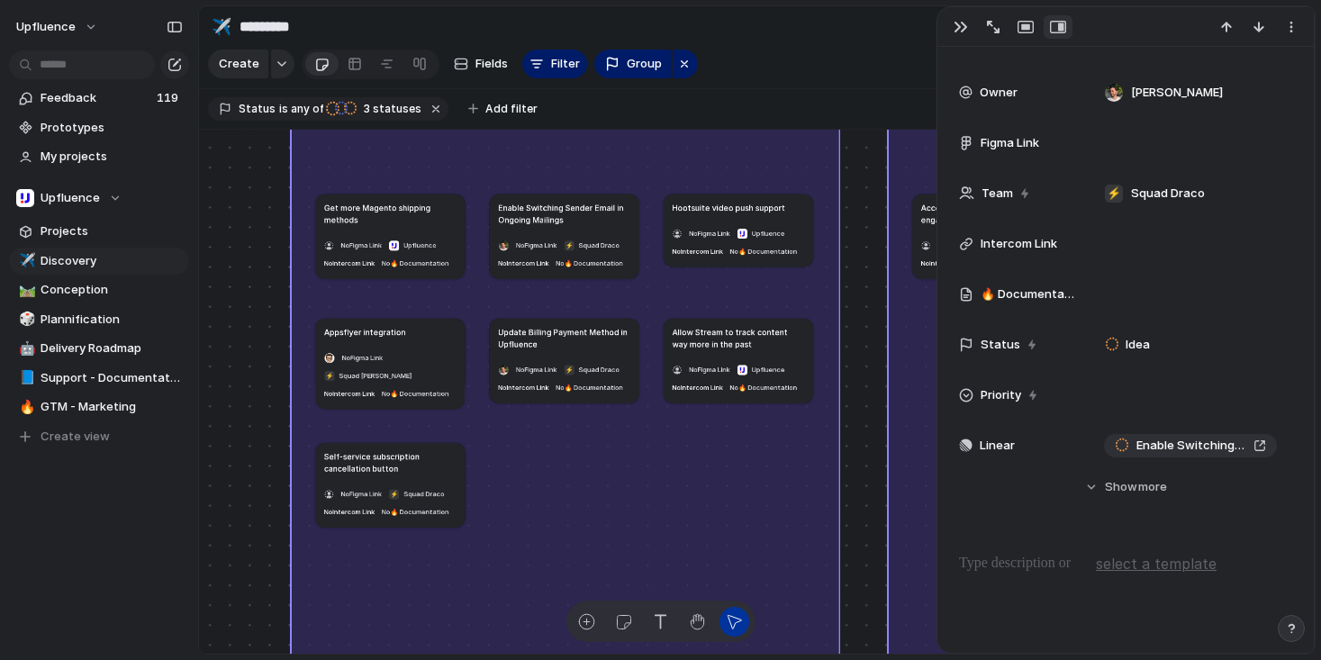
scroll to position [185, 0]
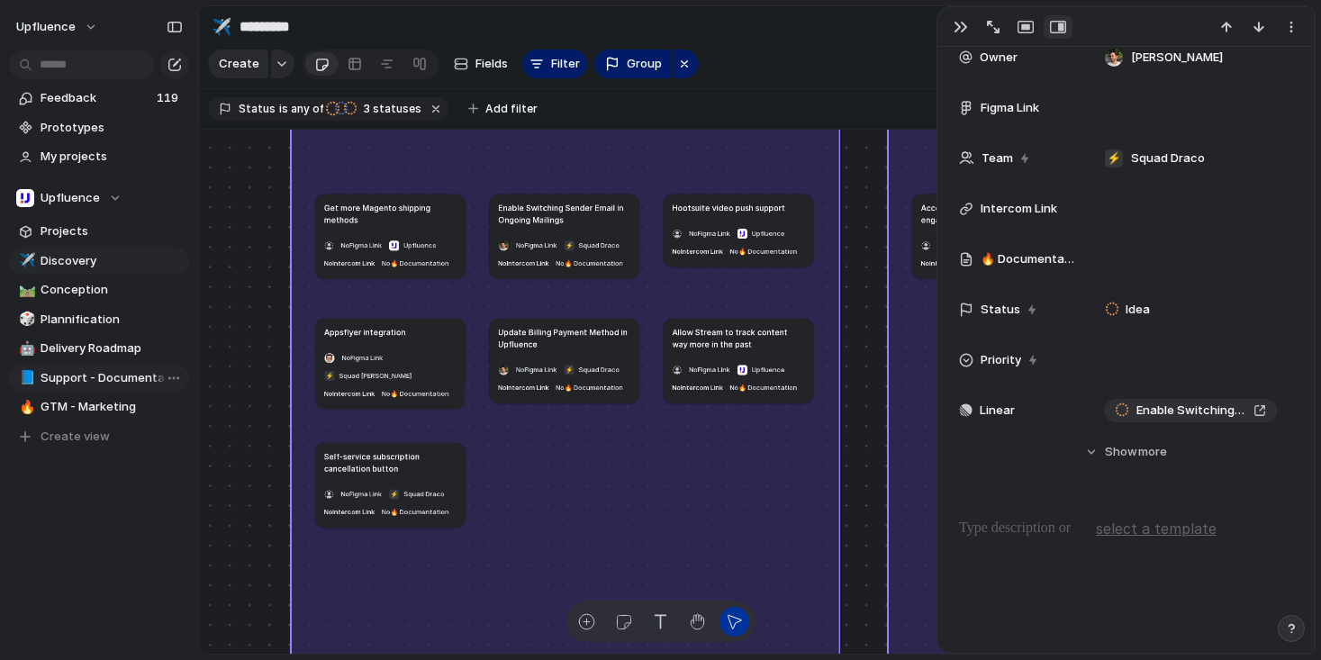
click at [91, 369] on span "Support - Documentation" at bounding box center [112, 378] width 142 height 18
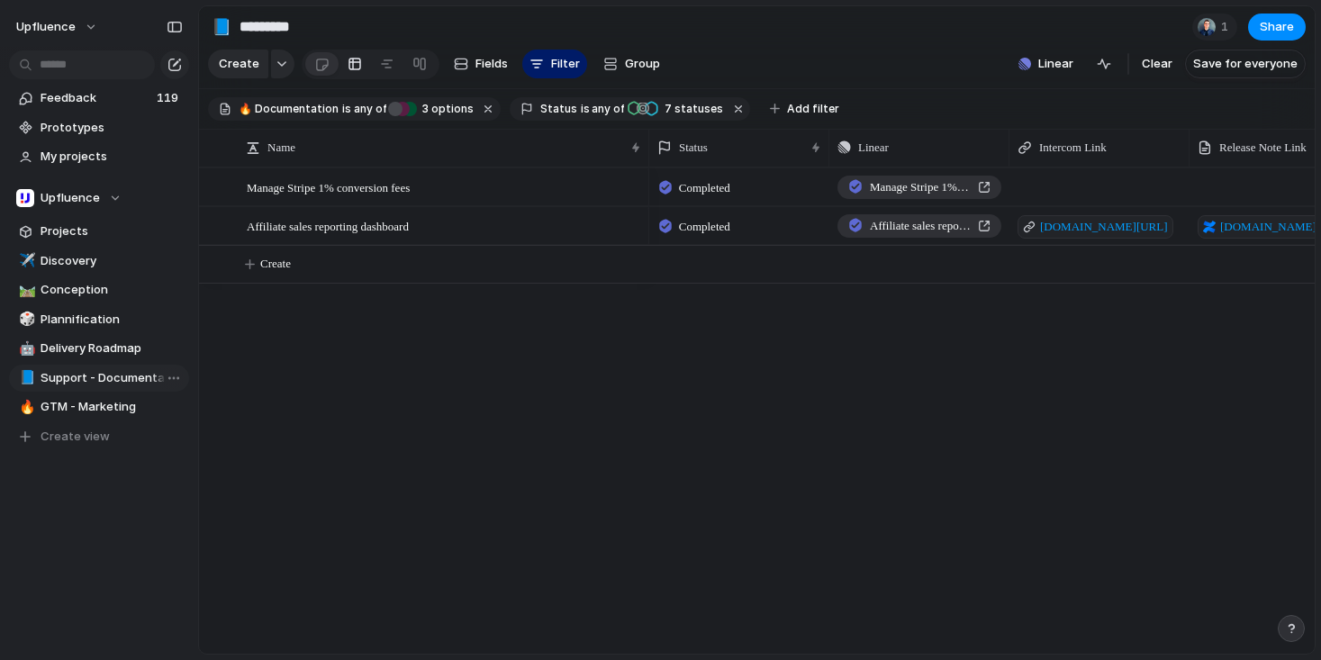
type input "**********"
click at [412, 72] on div at bounding box center [419, 64] width 14 height 29
